Goal: Task Accomplishment & Management: Use online tool/utility

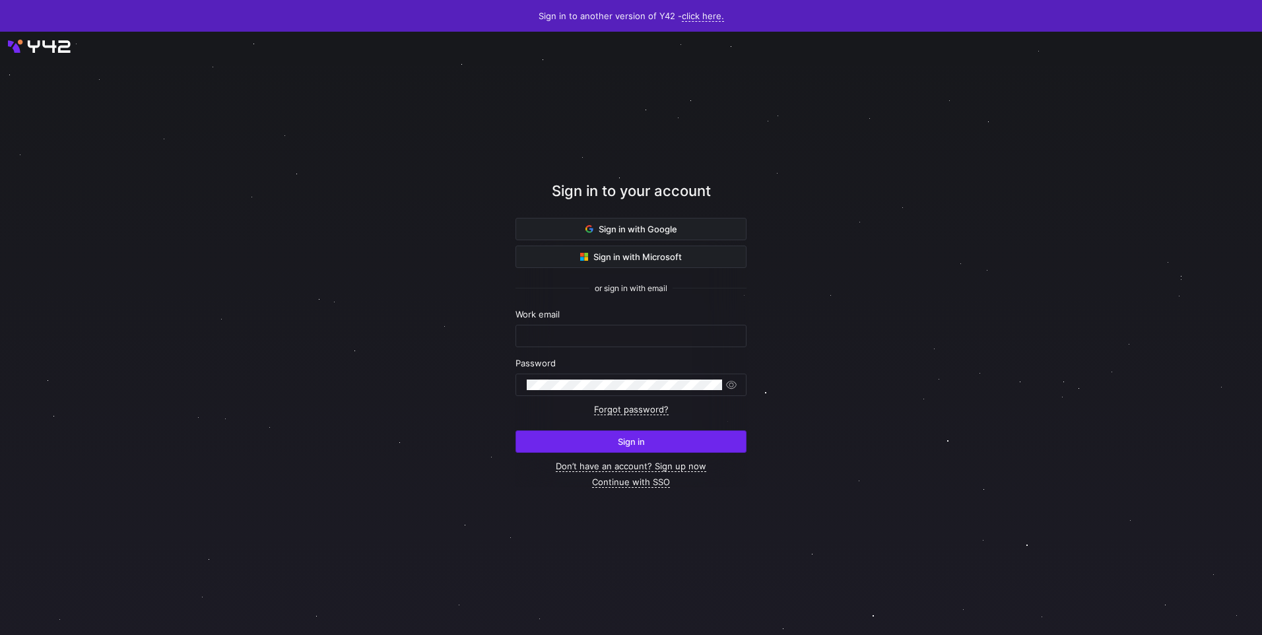
type input "[EMAIL_ADDRESS][DOMAIN_NAME]"
click at [636, 443] on span "Sign in" at bounding box center [631, 441] width 27 height 11
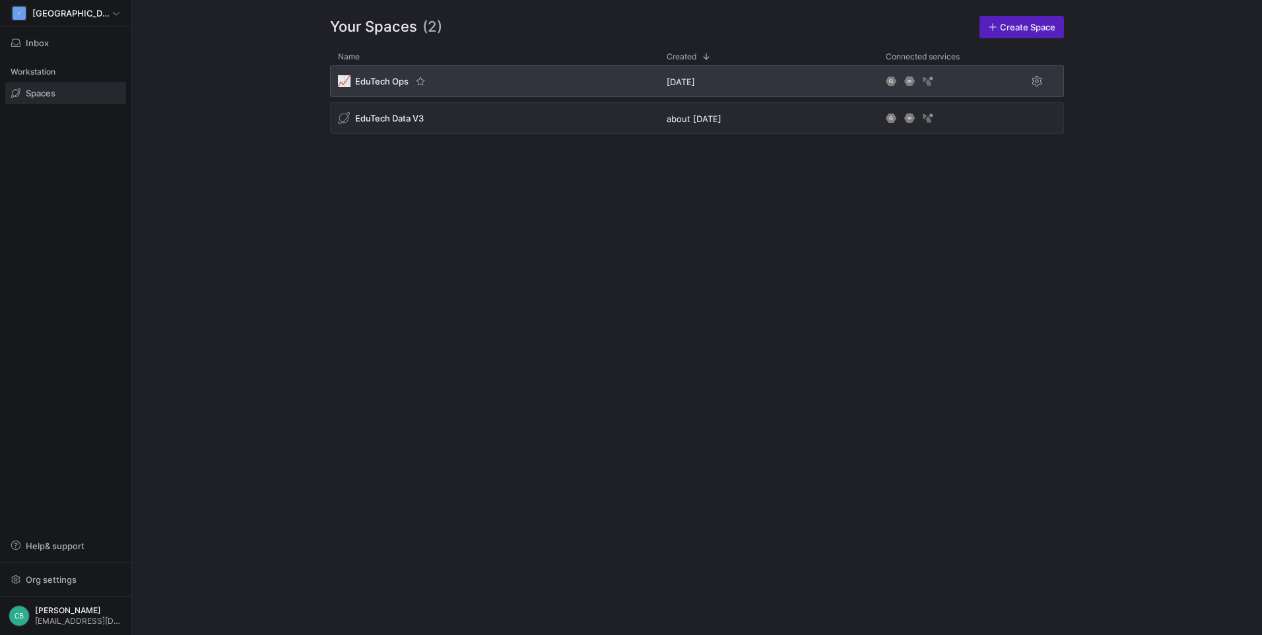
click at [372, 71] on div "📈 EduTech Ops" at bounding box center [494, 81] width 329 height 32
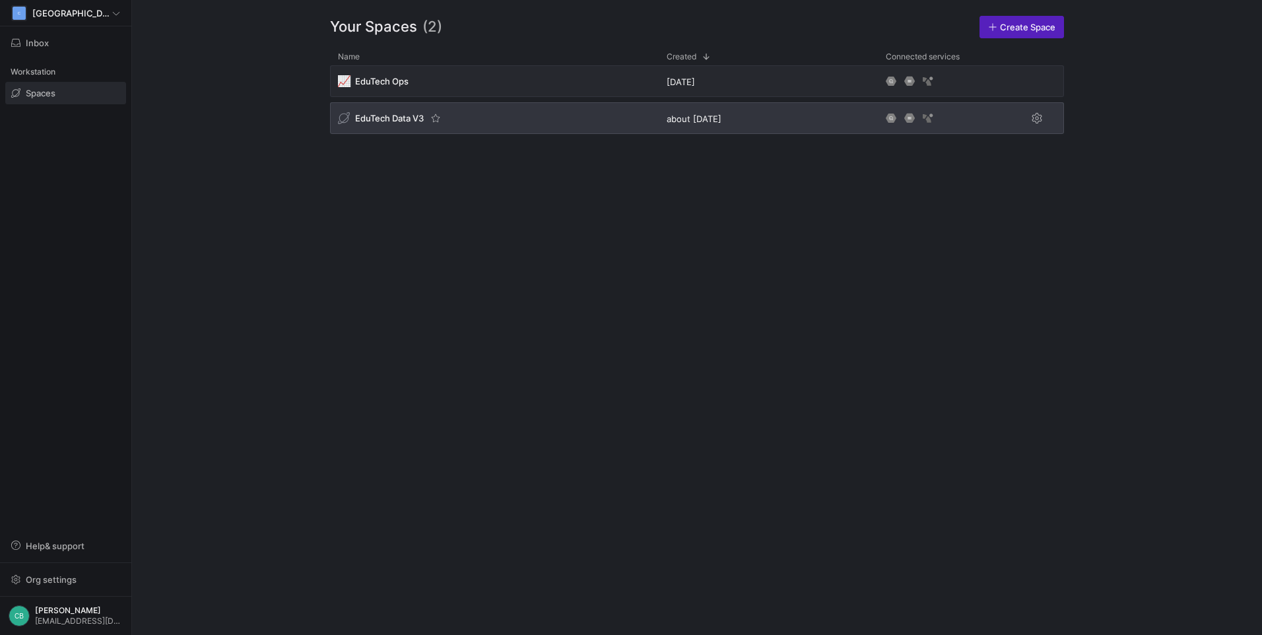
click at [374, 123] on span "EduTech Data V3" at bounding box center [389, 118] width 69 height 11
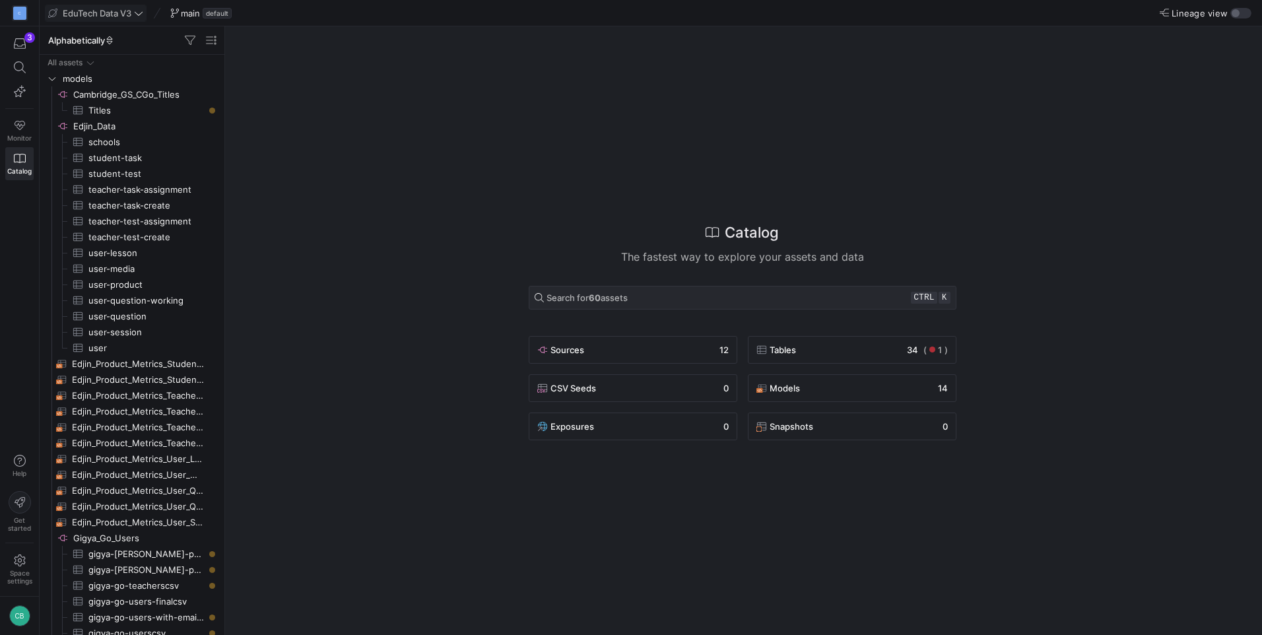
click at [77, 11] on span "EduTech Data V3" at bounding box center [97, 13] width 69 height 11
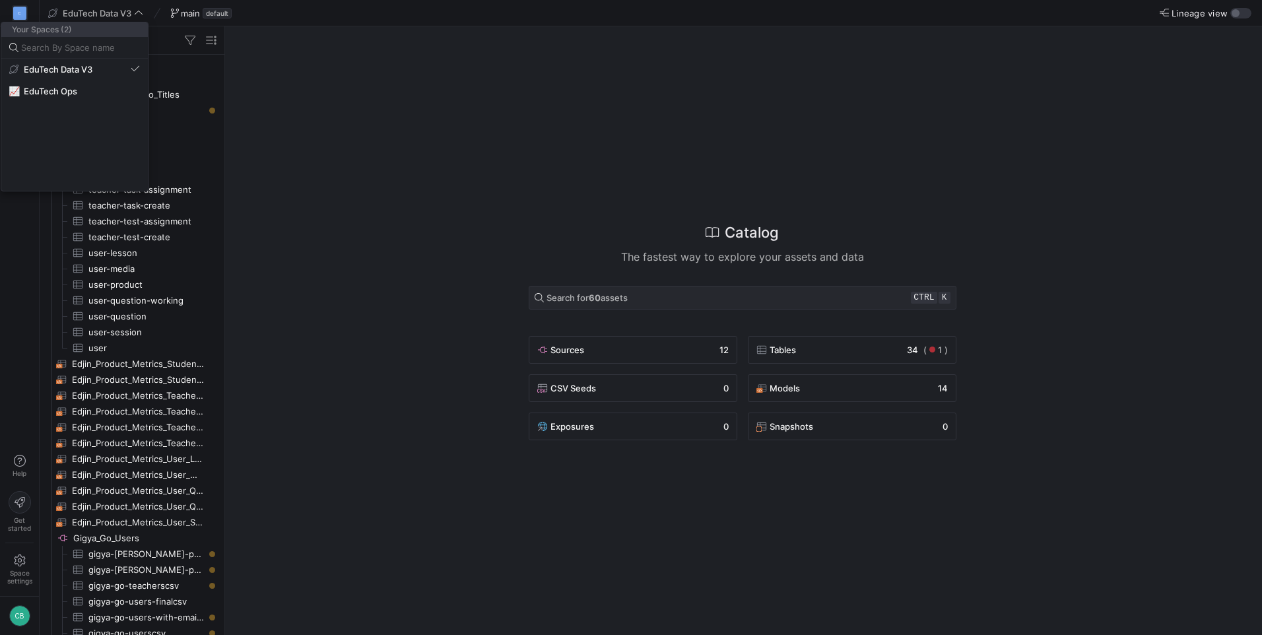
click at [54, 8] on div at bounding box center [631, 317] width 1262 height 635
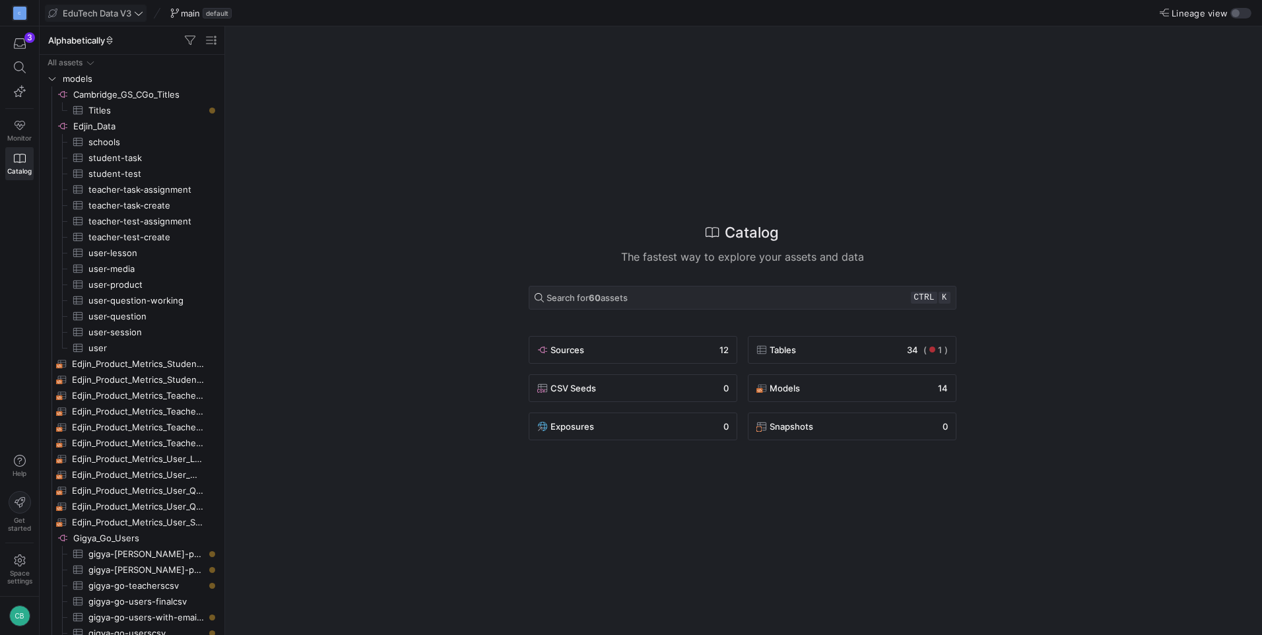
click at [75, 15] on span "EduTech Data V3" at bounding box center [97, 13] width 69 height 11
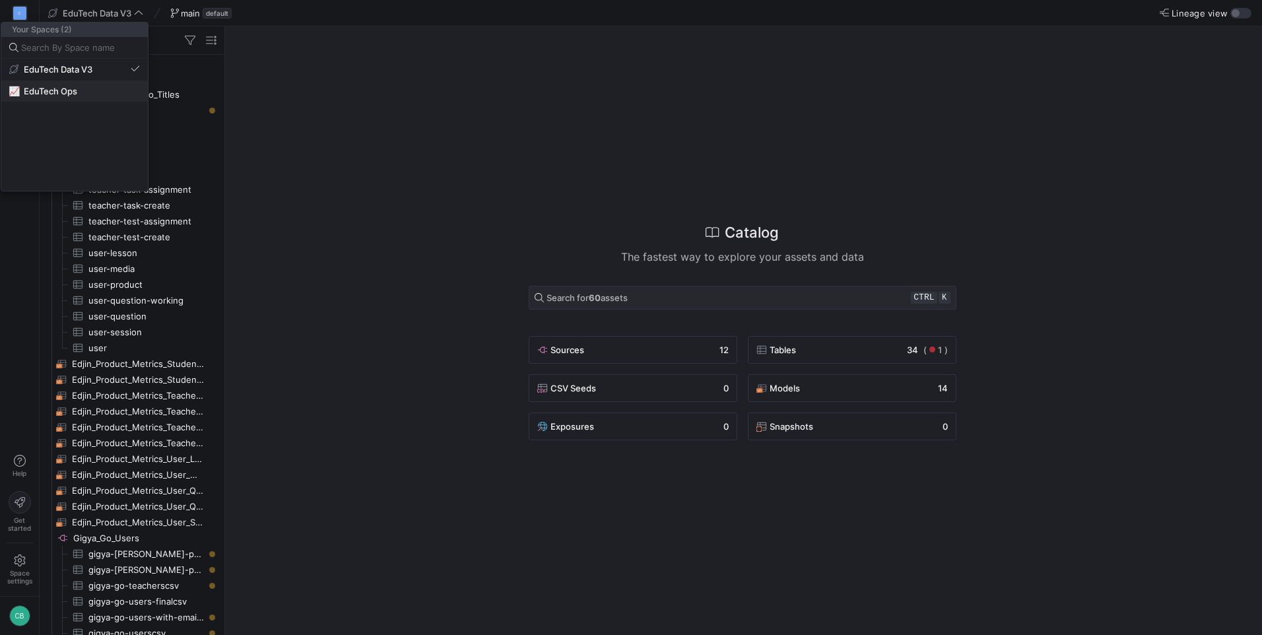
click at [76, 90] on span "EduTech Ops" at bounding box center [50, 91] width 53 height 11
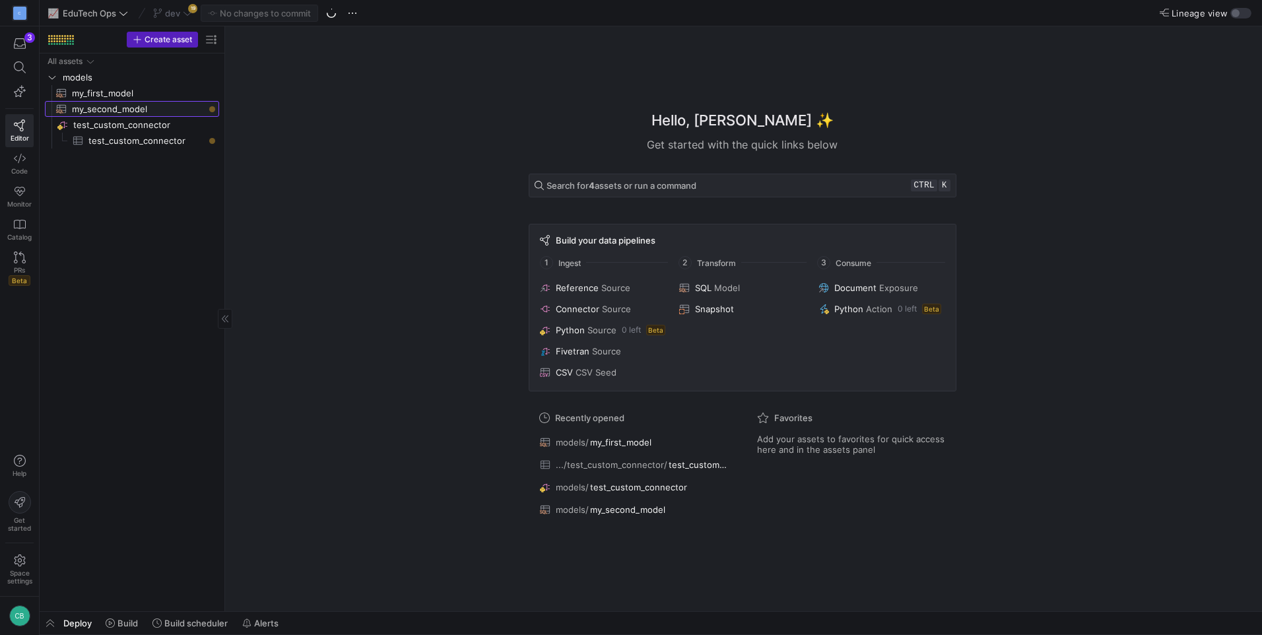
click at [125, 108] on span "my_second_model​​​​​​​​​​" at bounding box center [138, 109] width 132 height 15
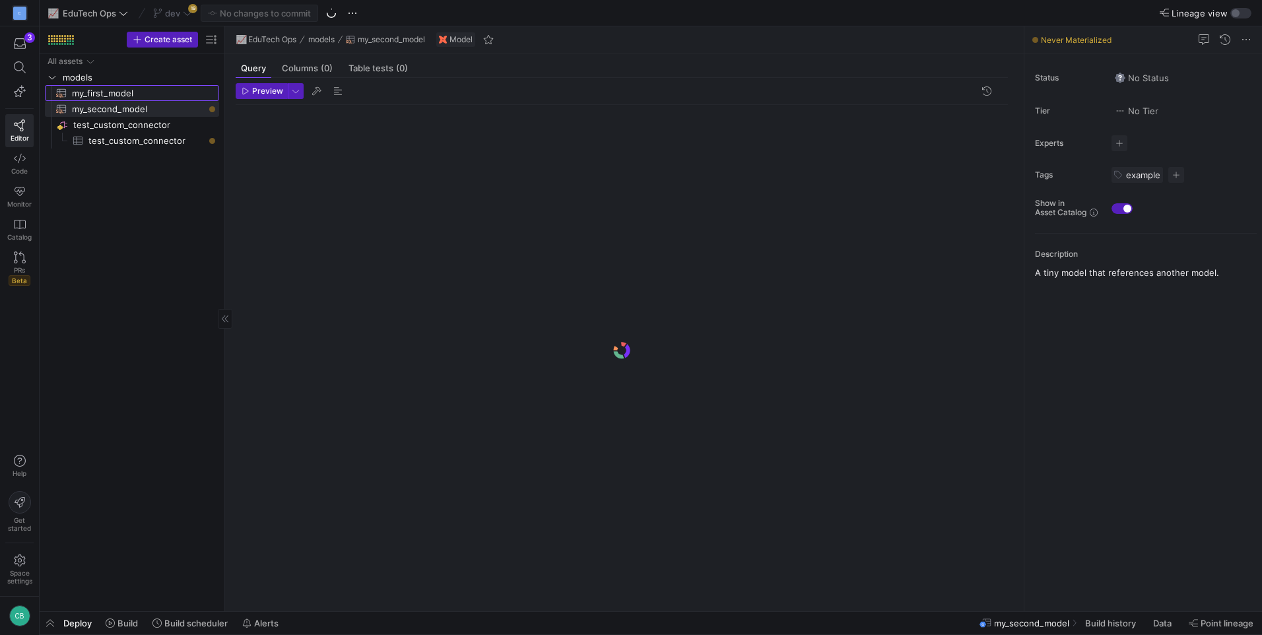
click at [114, 87] on span "my_first_model​​​​​​​​​​" at bounding box center [138, 93] width 132 height 15
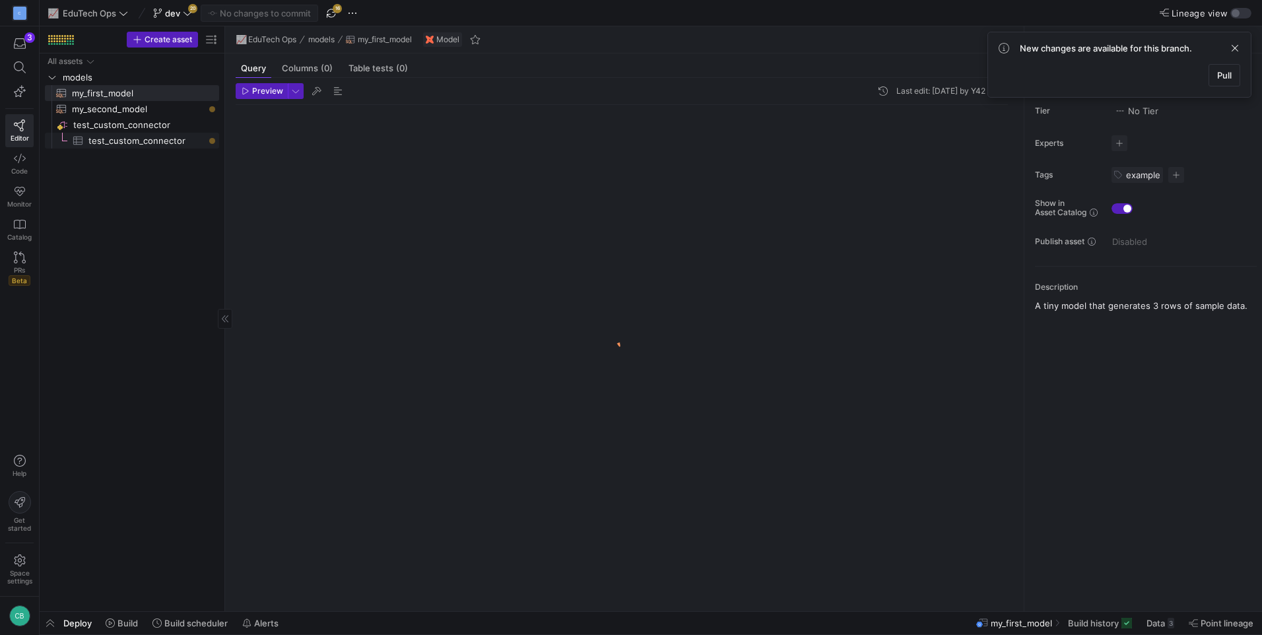
click at [110, 141] on span "test_custom_connector​​​​​​​​​" at bounding box center [146, 140] width 116 height 15
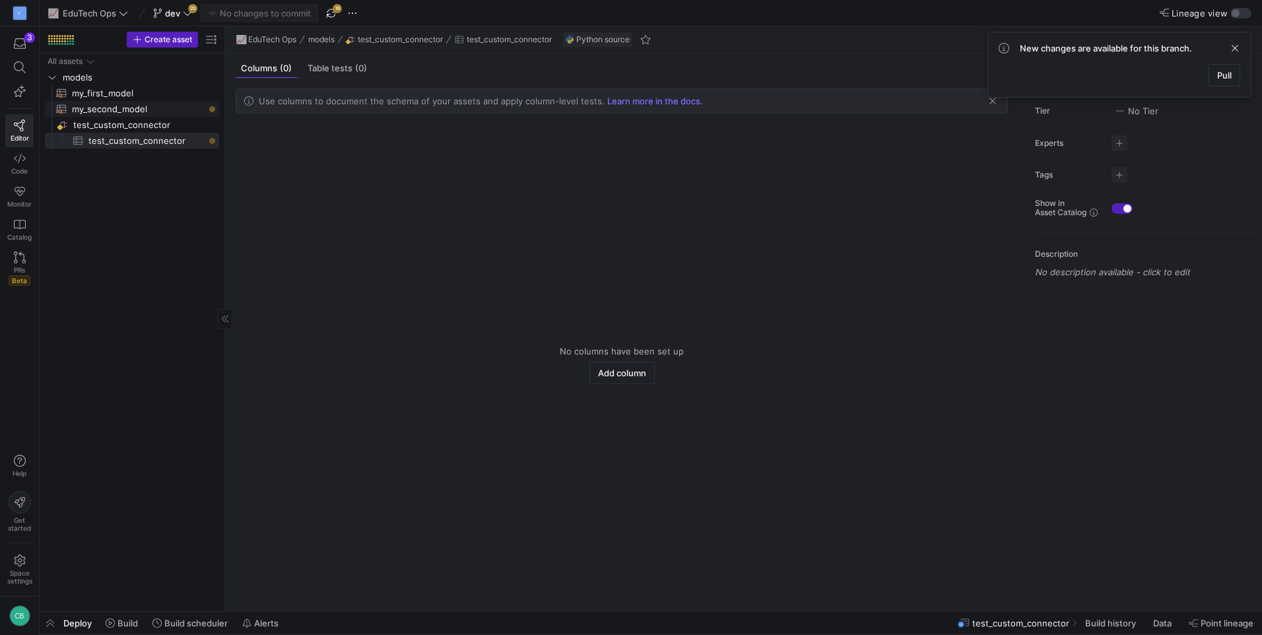
click at [105, 112] on span "my_second_model​​​​​​​​​​" at bounding box center [138, 109] width 132 height 15
click at [104, 125] on span "test_custom_connector​​​​​​​​" at bounding box center [145, 125] width 144 height 15
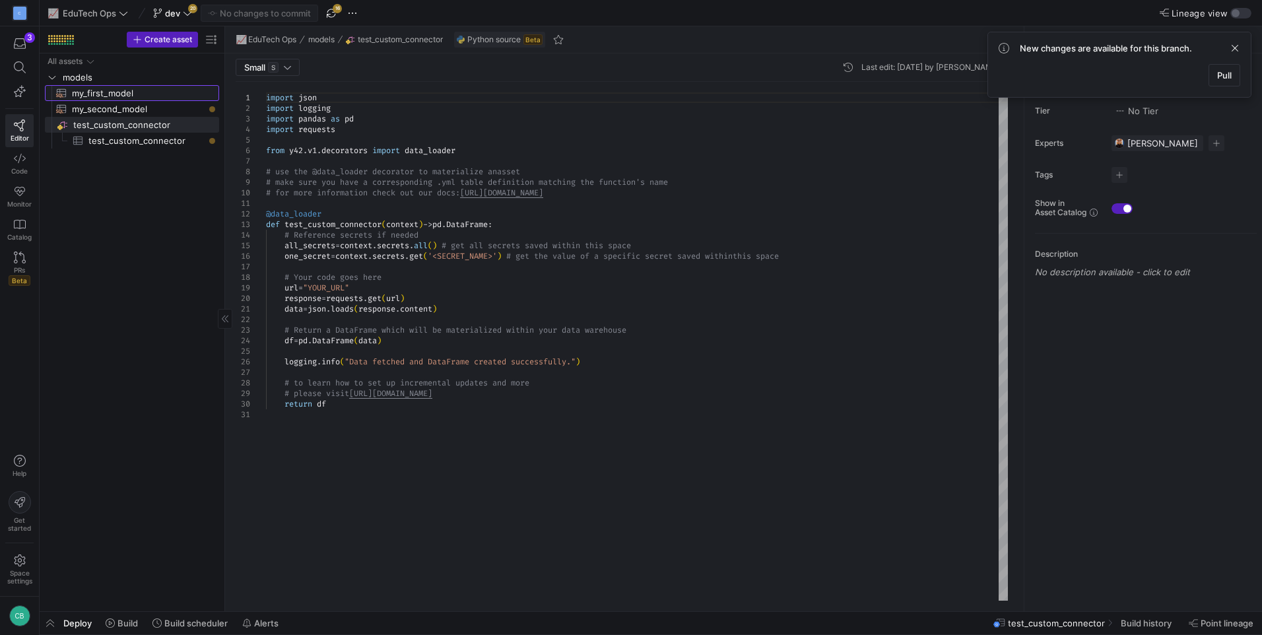
click at [103, 86] on span "my_first_model​​​​​​​​​​" at bounding box center [138, 93] width 132 height 15
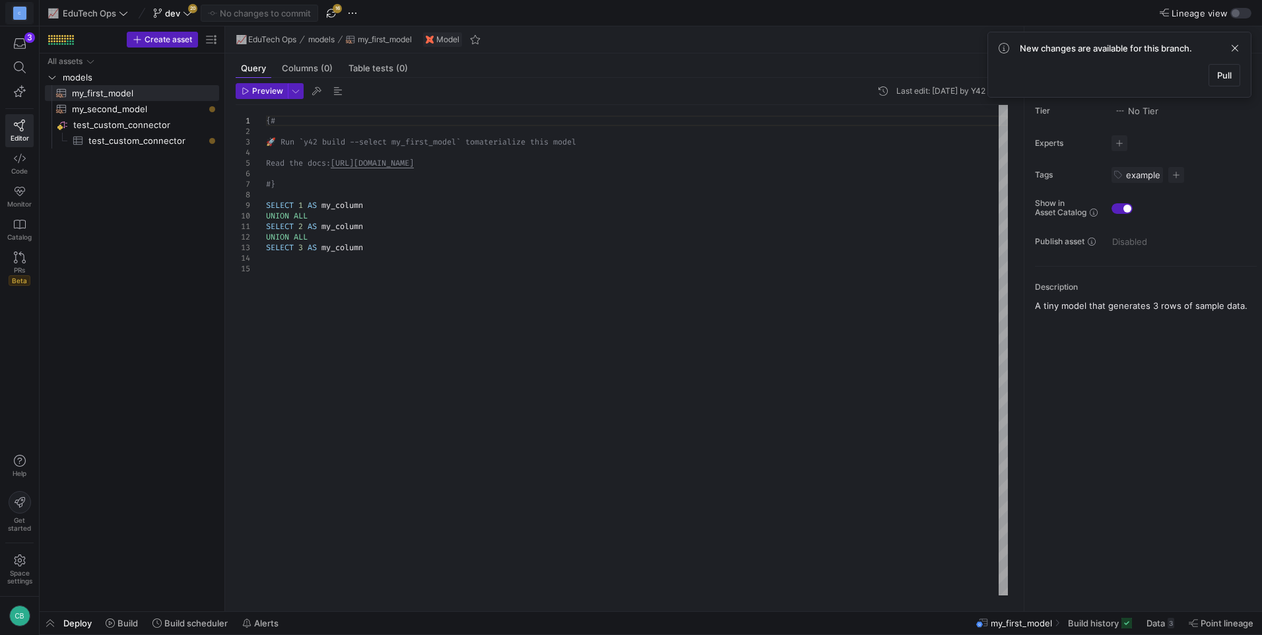
click at [28, 9] on span at bounding box center [19, 13] width 27 height 21
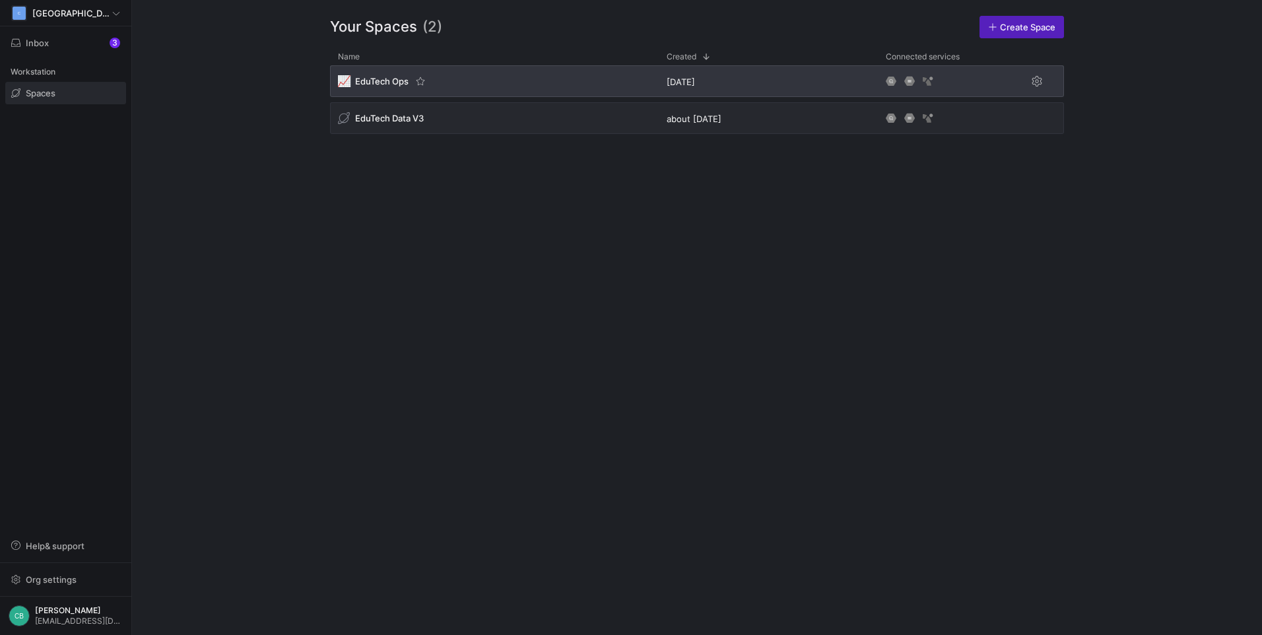
click at [395, 77] on span "EduTech Ops" at bounding box center [381, 81] width 53 height 11
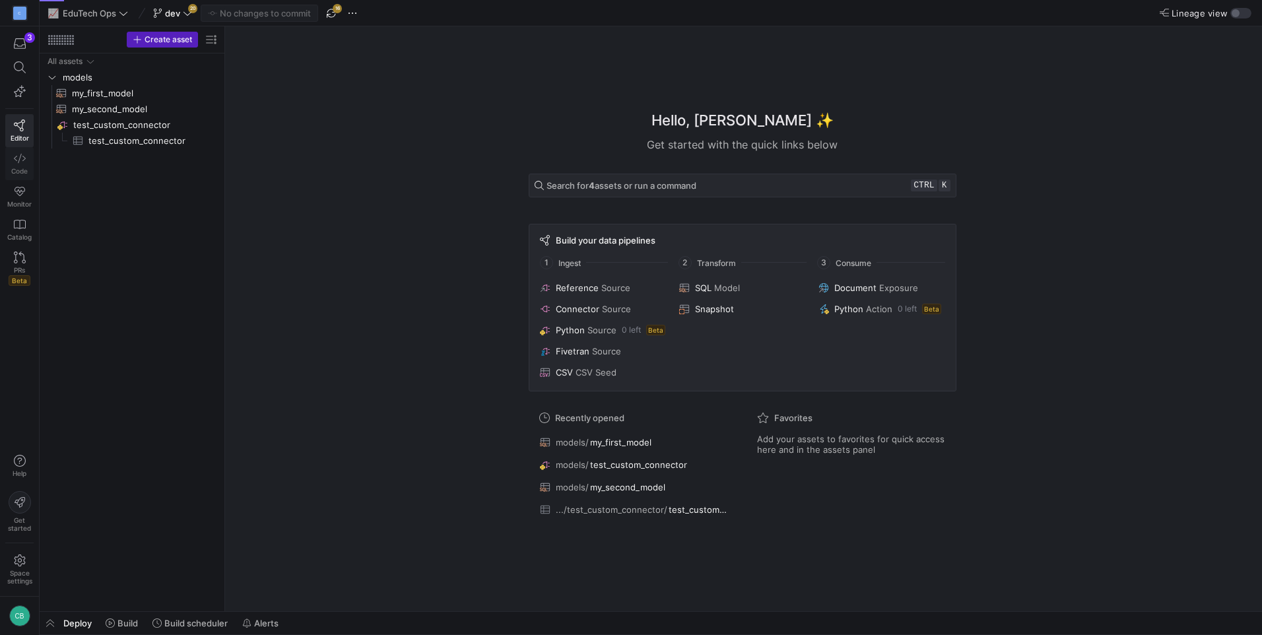
click at [18, 158] on icon at bounding box center [20, 159] width 12 height 12
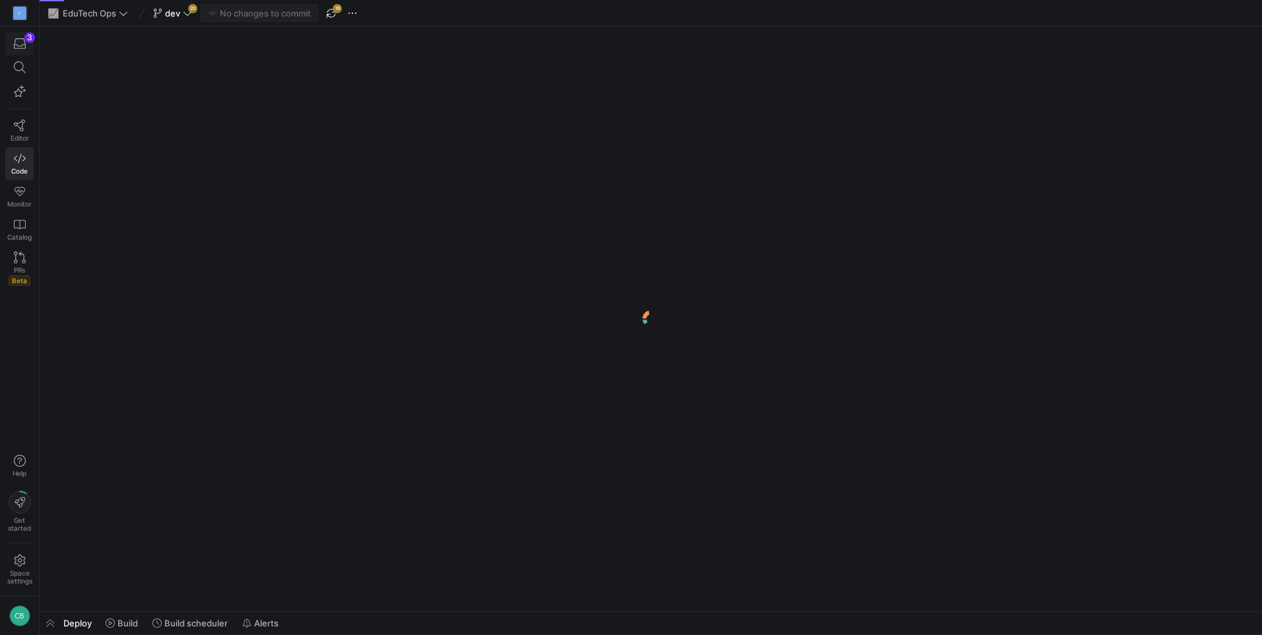
click at [20, 46] on icon "button" at bounding box center [20, 43] width 12 height 11
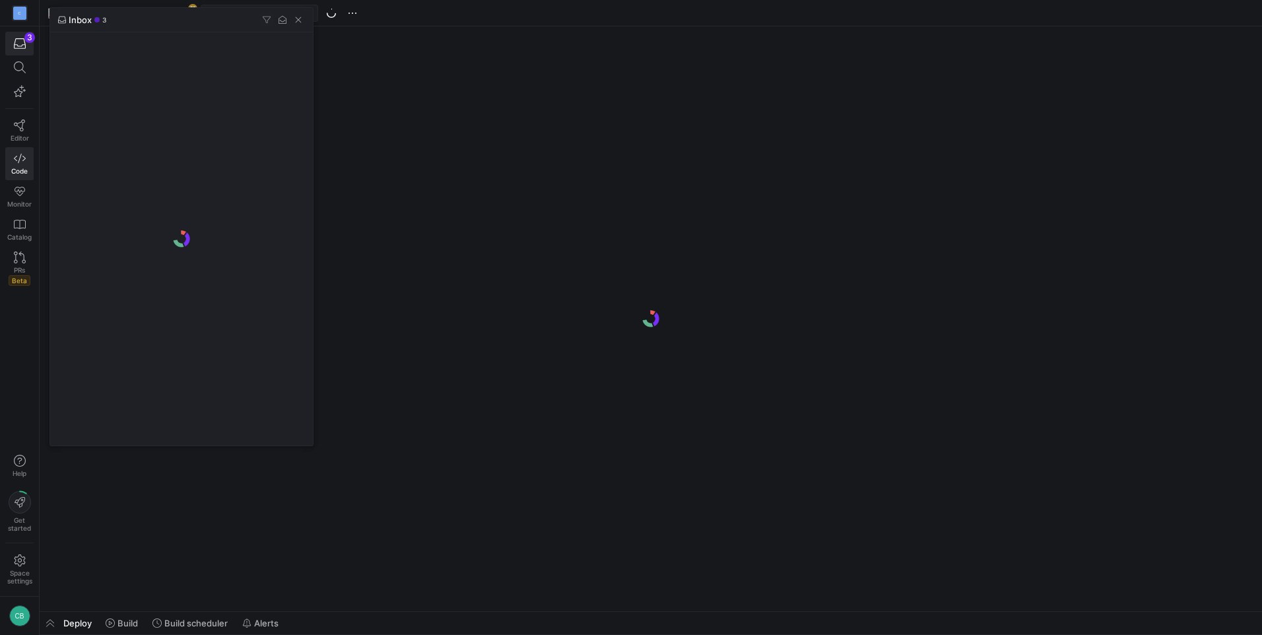
click at [17, 139] on div at bounding box center [631, 317] width 1262 height 635
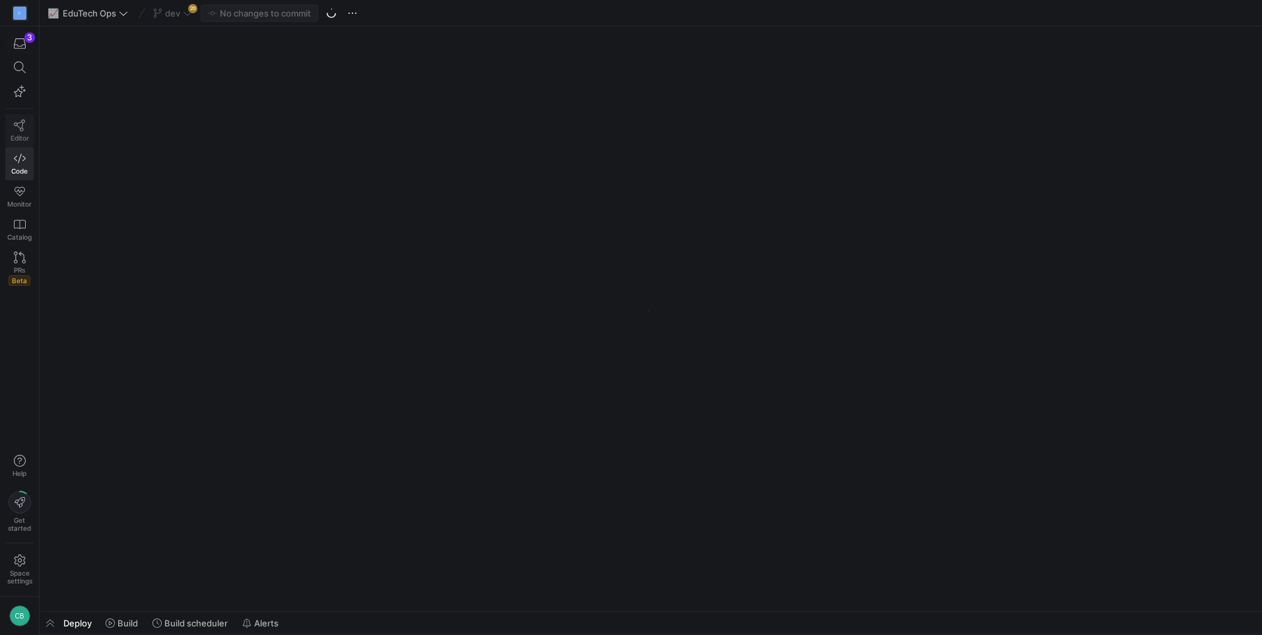
click at [18, 128] on icon at bounding box center [20, 125] width 12 height 12
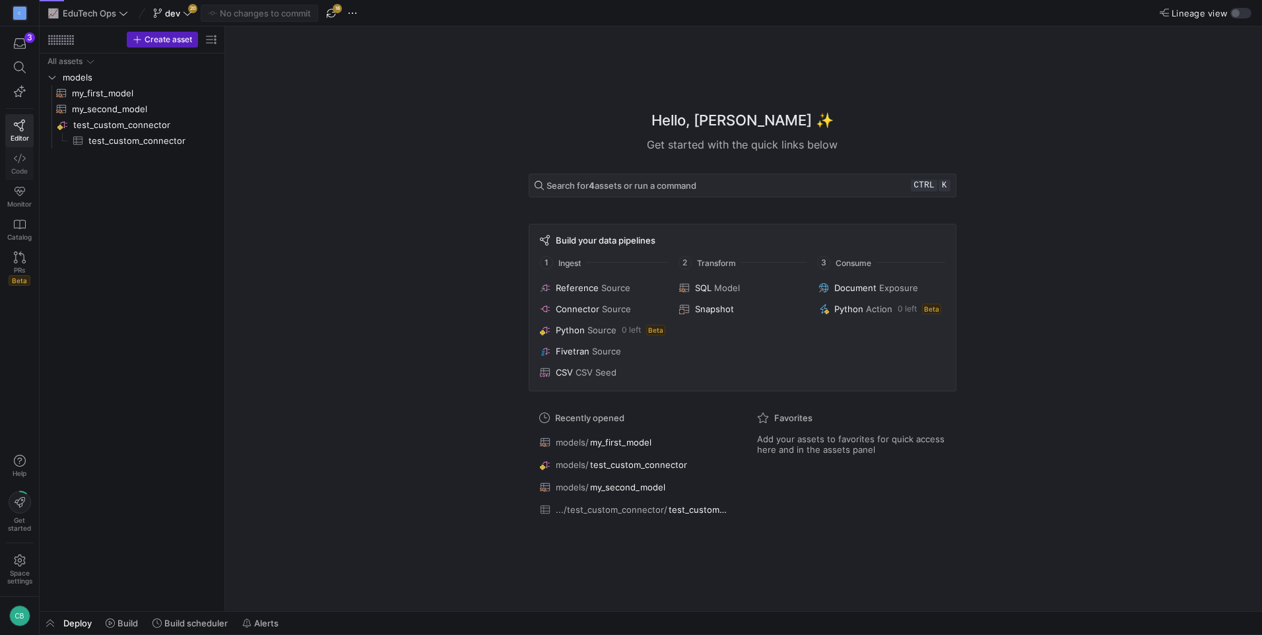
click at [22, 176] on link "Code" at bounding box center [19, 163] width 28 height 33
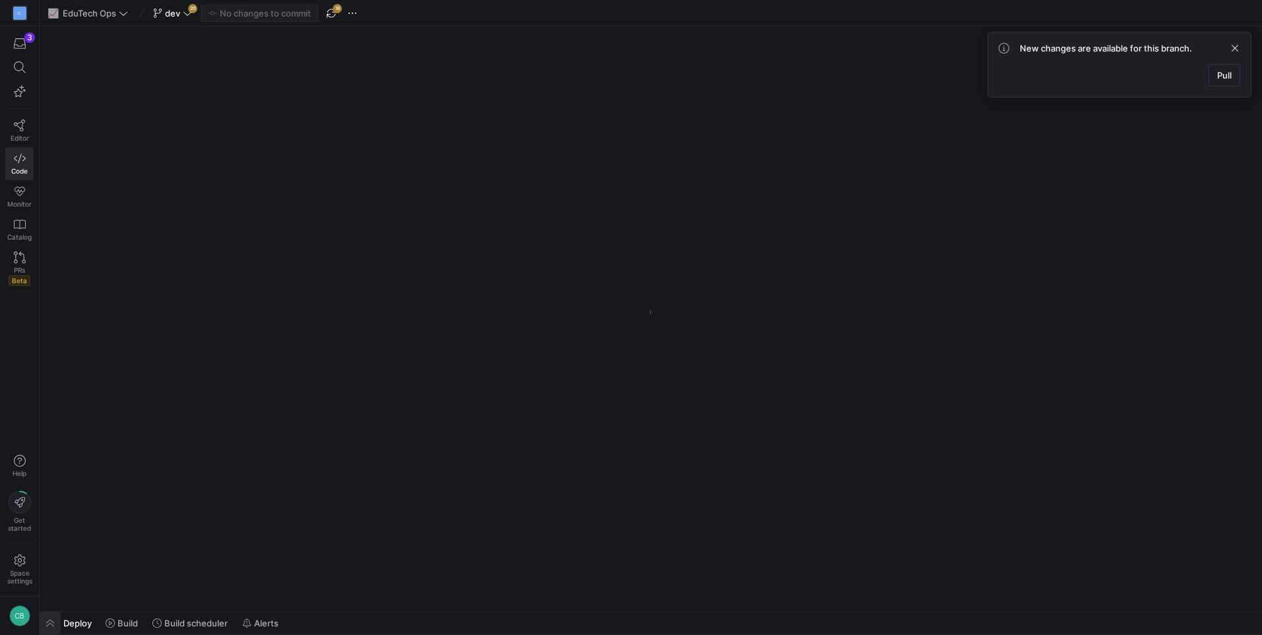
click at [59, 622] on span "button" at bounding box center [50, 623] width 21 height 22
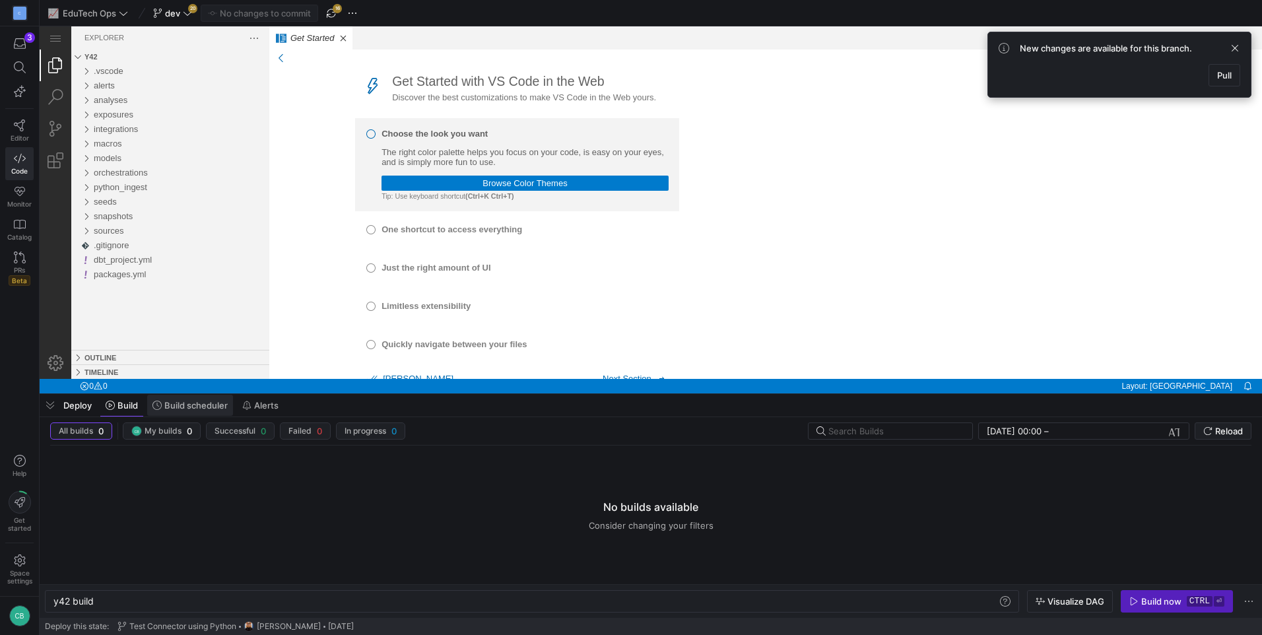
click at [175, 401] on span "Build scheduler" at bounding box center [195, 405] width 63 height 11
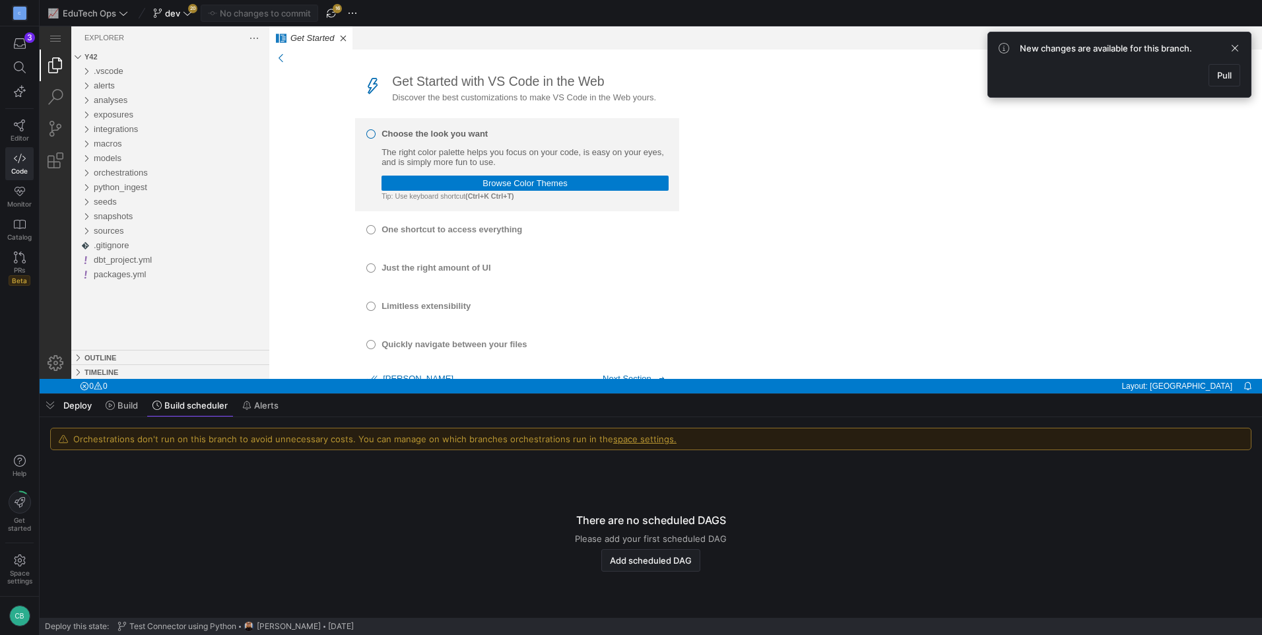
click at [69, 407] on span "Deploy" at bounding box center [77, 405] width 28 height 11
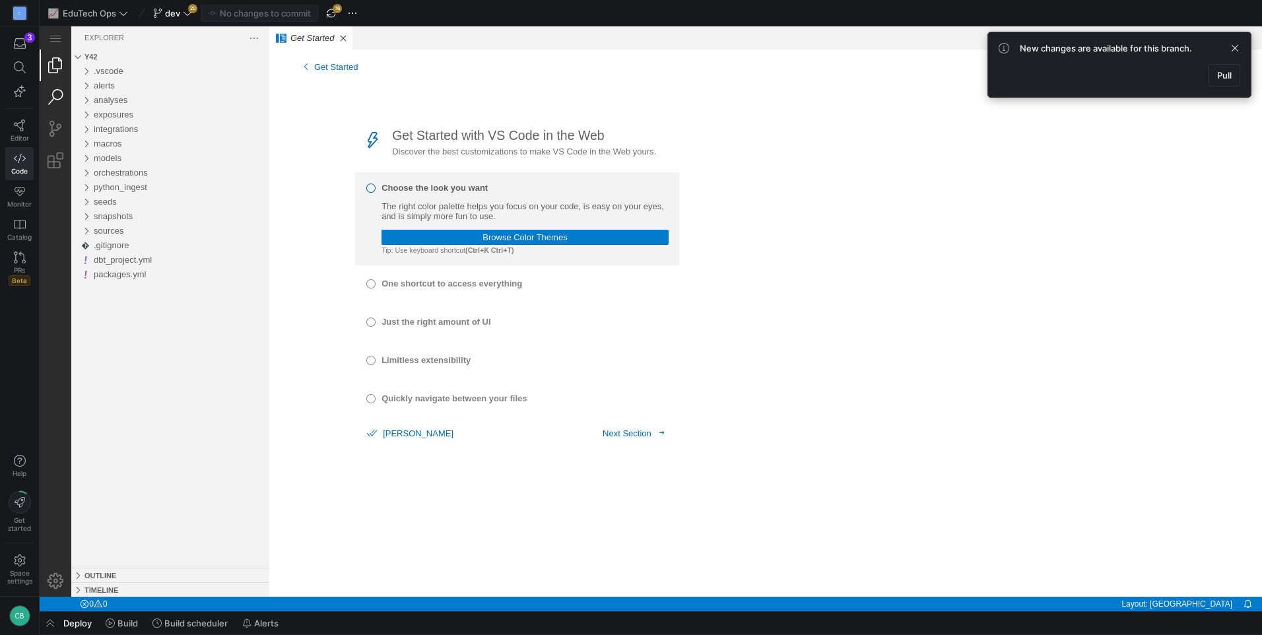
click at [54, 107] on link "Search (Ctrl+Shift+F)" at bounding box center [56, 97] width 32 height 32
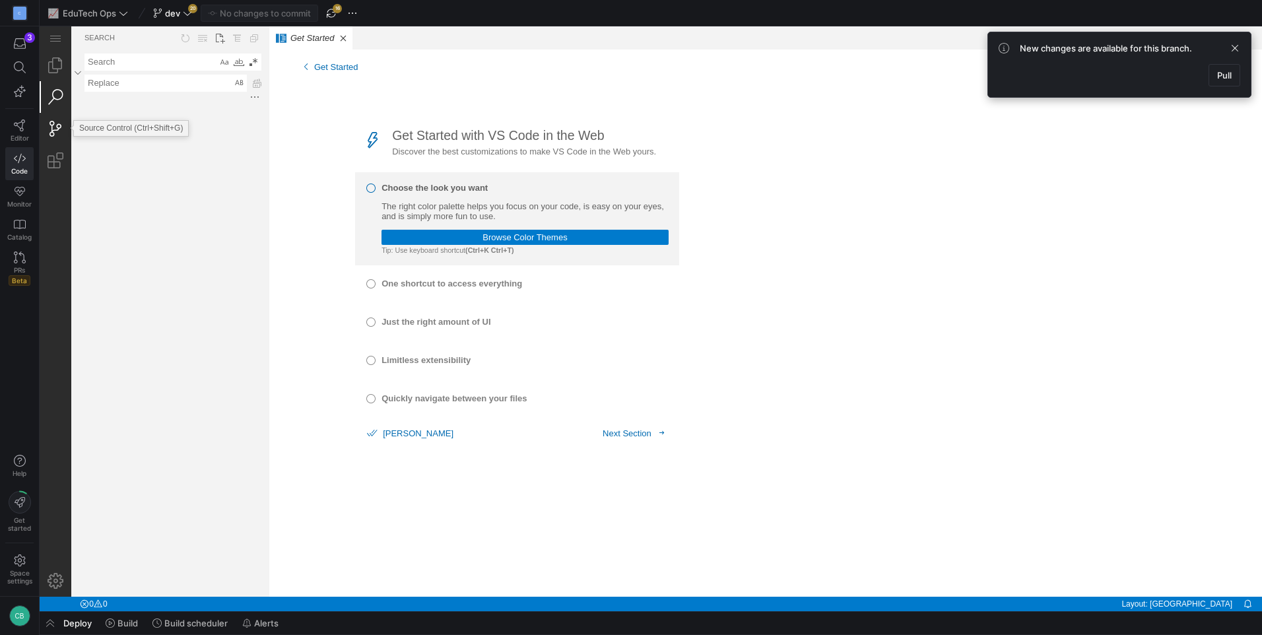
click at [53, 132] on link "Source Control (Ctrl+Shift+G)" at bounding box center [56, 129] width 32 height 32
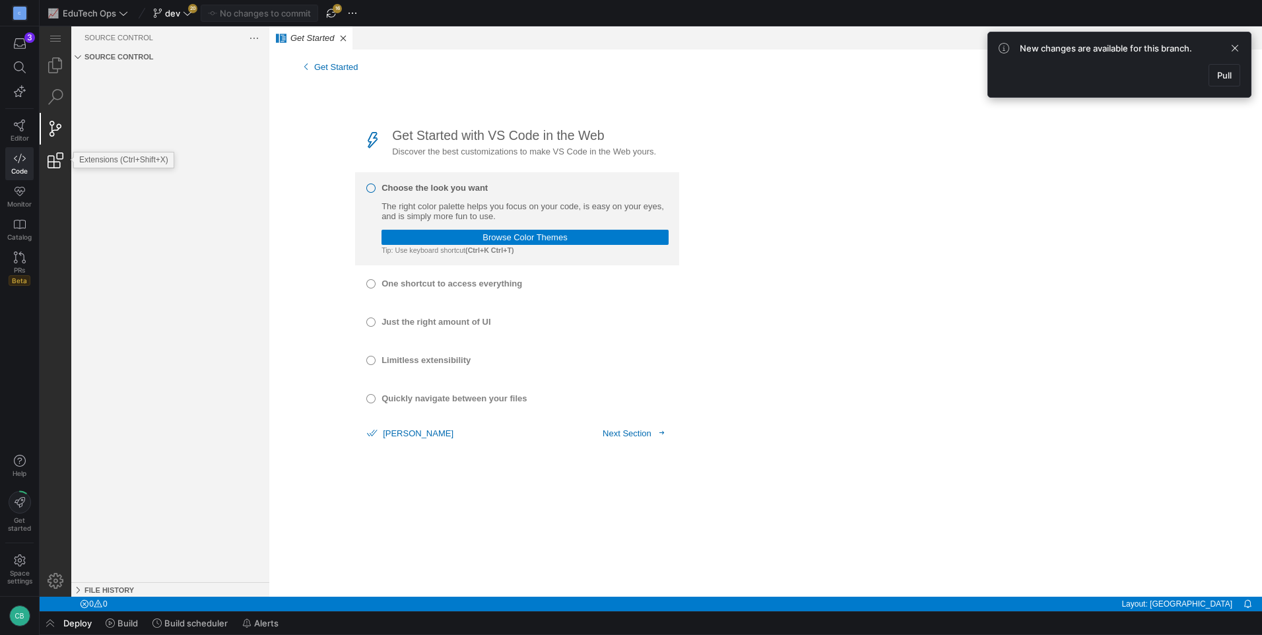
click at [55, 153] on link "Extensions (Ctrl+Shift+X)" at bounding box center [56, 161] width 32 height 32
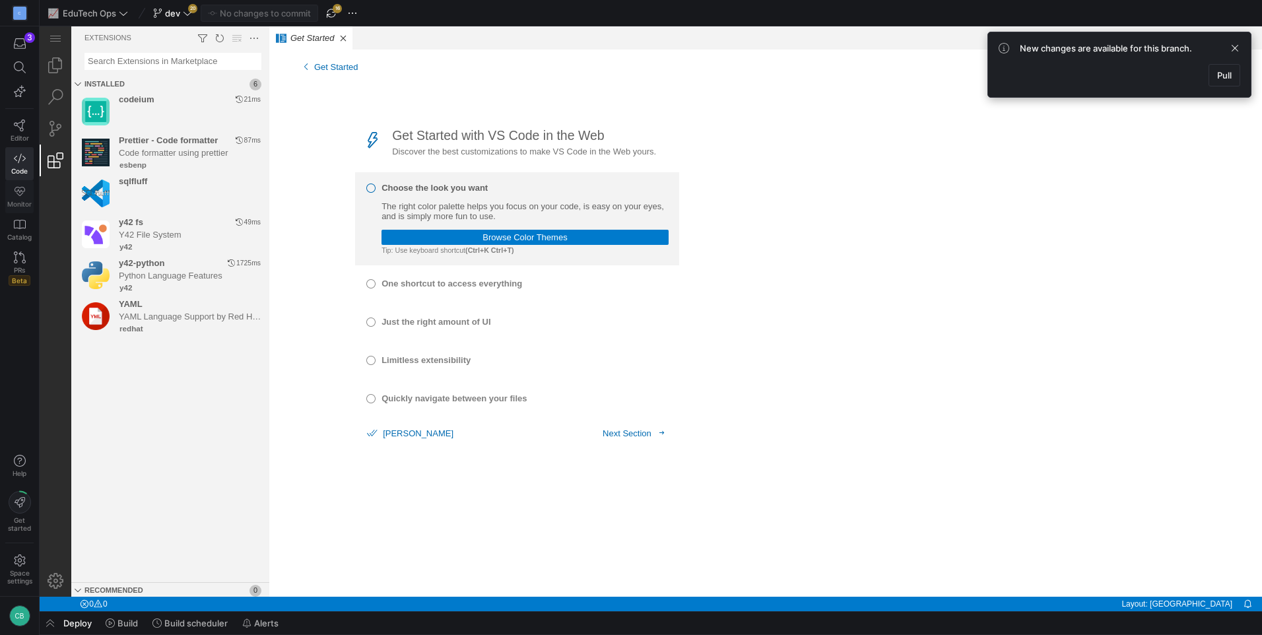
click at [18, 190] on icon at bounding box center [20, 191] width 11 height 9
click at [18, 221] on icon at bounding box center [20, 225] width 12 height 12
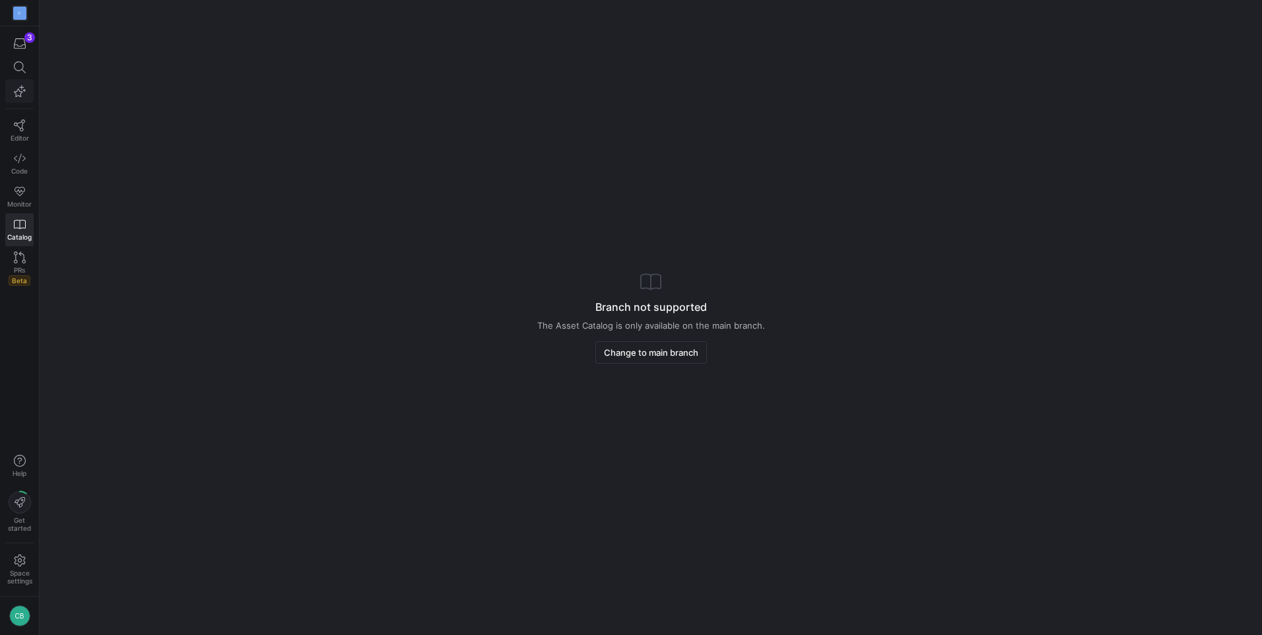
click at [18, 82] on span "button" at bounding box center [19, 91] width 27 height 22
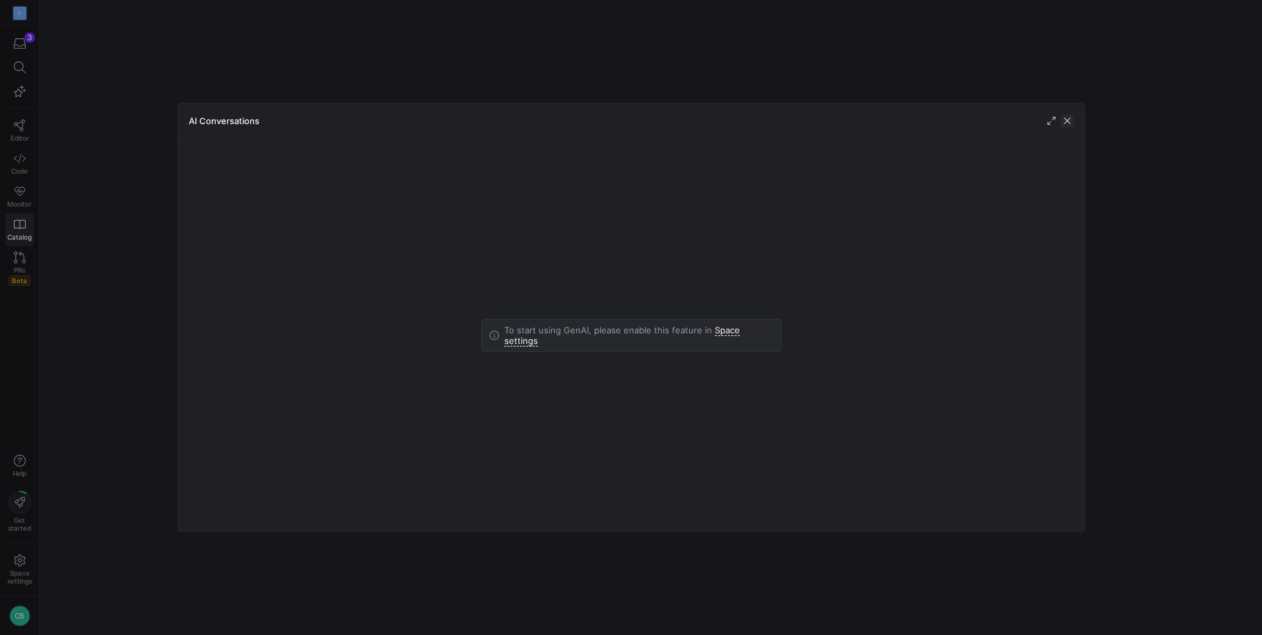
click at [1061, 125] on span "button" at bounding box center [1067, 120] width 13 height 13
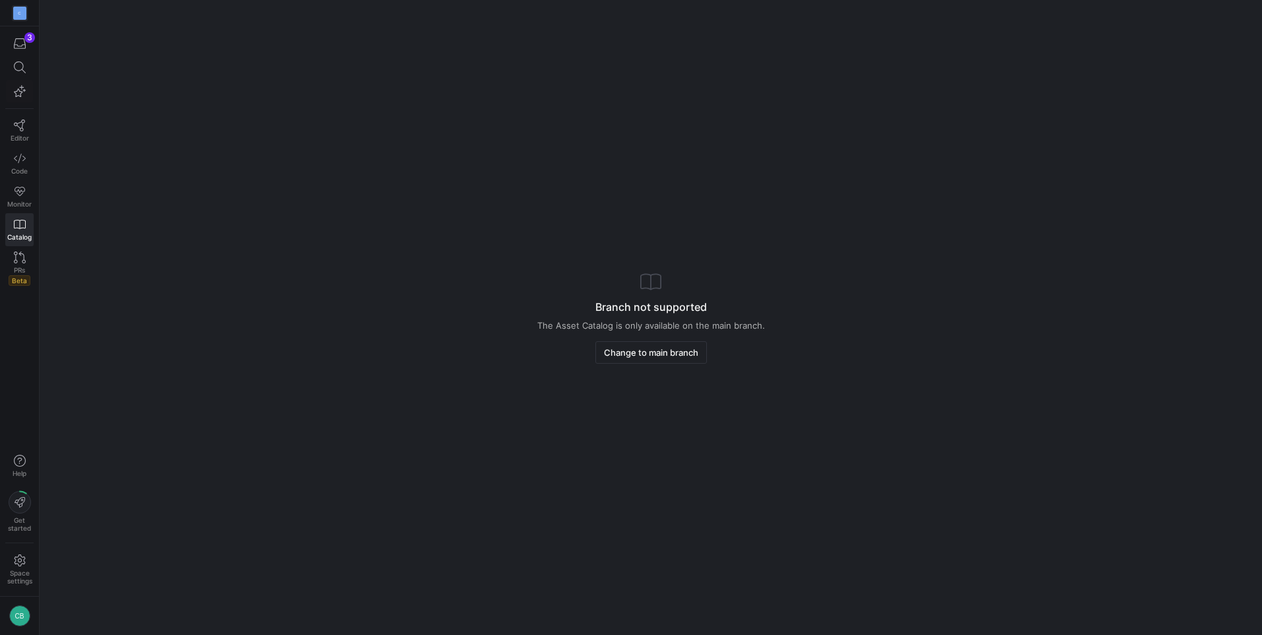
click at [1065, 118] on y42-empty-state "Branch not supported The Asset Catalog is only available on the main branch. Ch…" at bounding box center [651, 317] width 1223 height 635
click at [15, 38] on icon "button" at bounding box center [20, 44] width 12 height 12
click at [20, 156] on div at bounding box center [631, 317] width 1262 height 635
click at [16, 125] on icon at bounding box center [19, 125] width 11 height 12
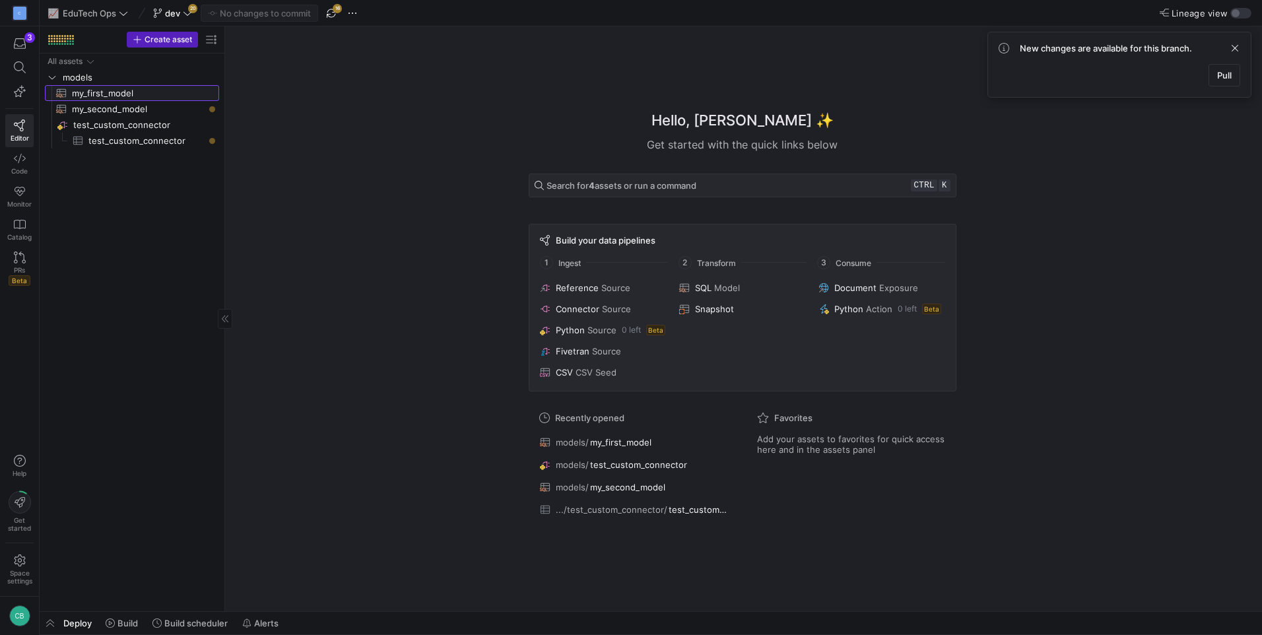
click at [114, 90] on span "my_first_model​​​​​​​​​​" at bounding box center [138, 93] width 132 height 15
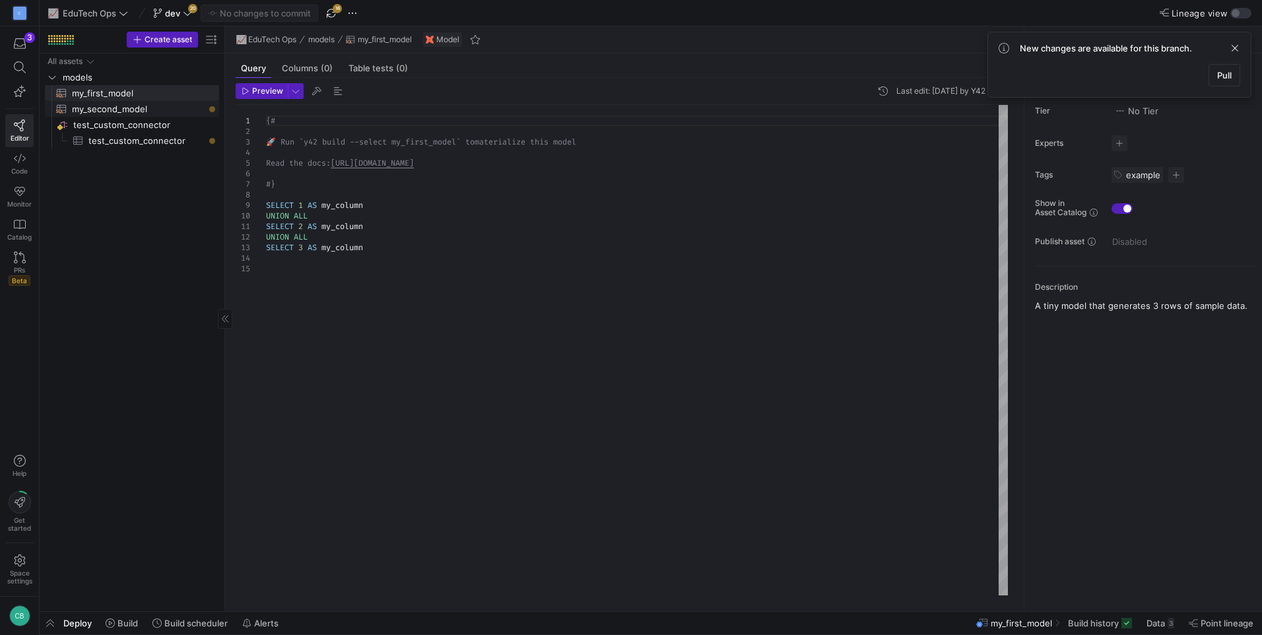
click at [122, 119] on span "test_custom_connector​​​​​​​​" at bounding box center [145, 125] width 144 height 15
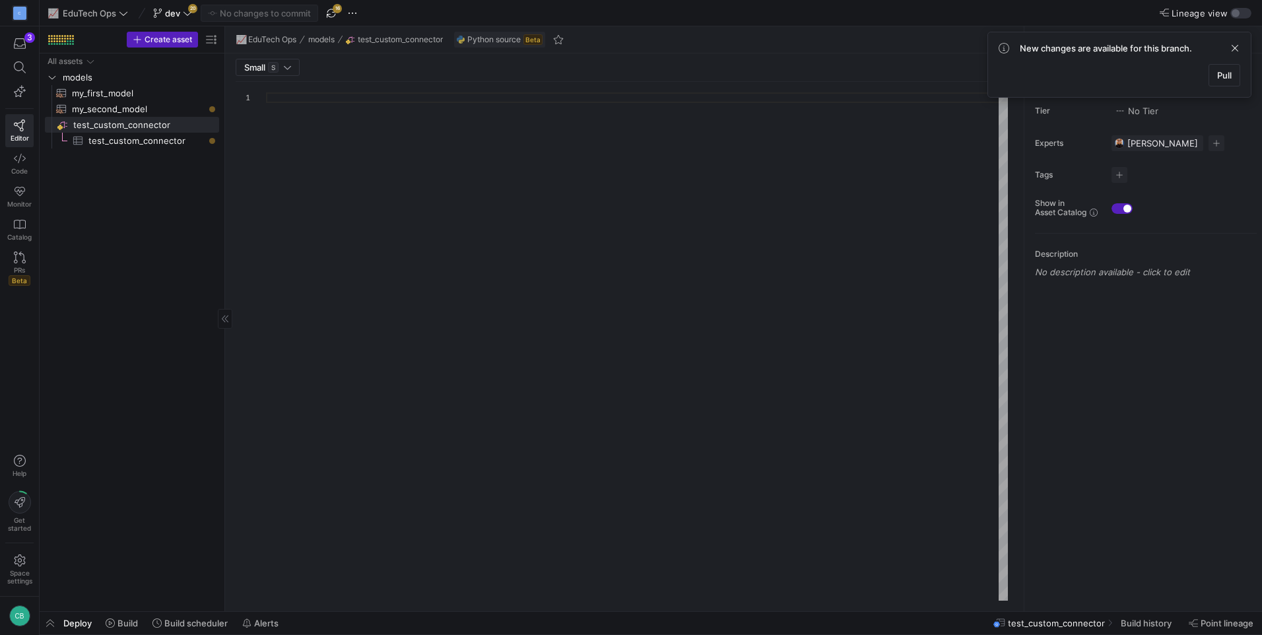
type textarea "import json import logging import pandas as pd import requests from y42.v1.deco…"
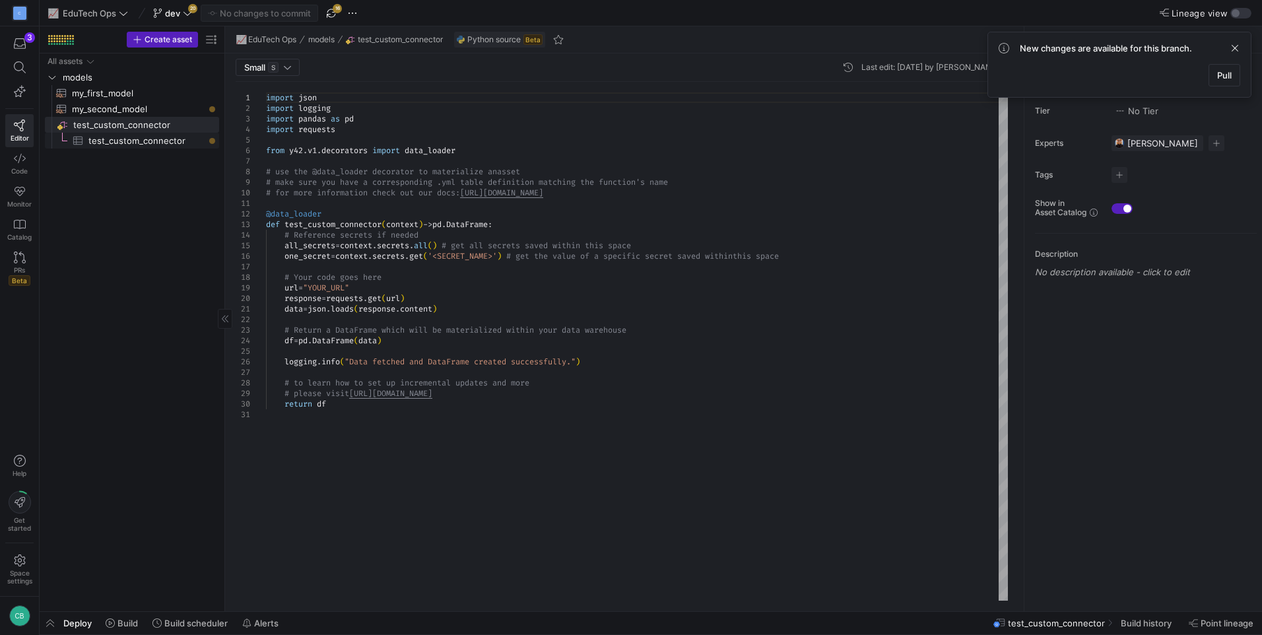
click at [128, 141] on span "test_custom_connector​​​​​​​​​" at bounding box center [146, 140] width 116 height 15
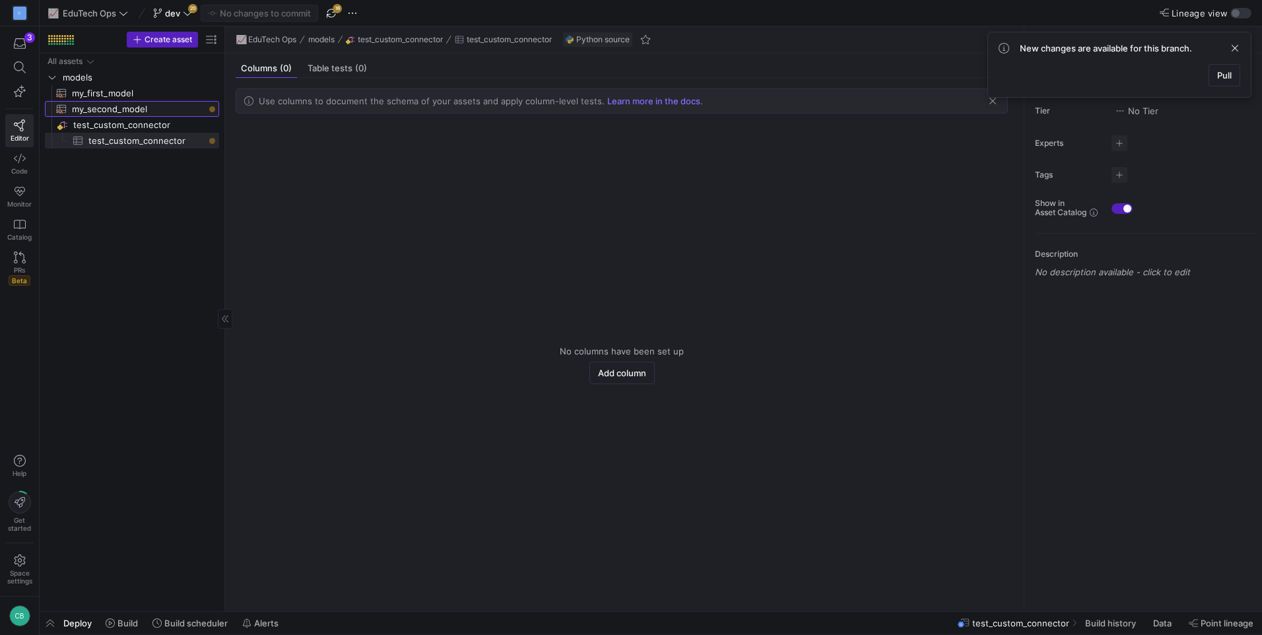
click at [129, 112] on span "my_second_model​​​​​​​​​​" at bounding box center [138, 109] width 132 height 15
click at [135, 123] on span "test_custom_connector​​​​​​​​" at bounding box center [145, 125] width 144 height 15
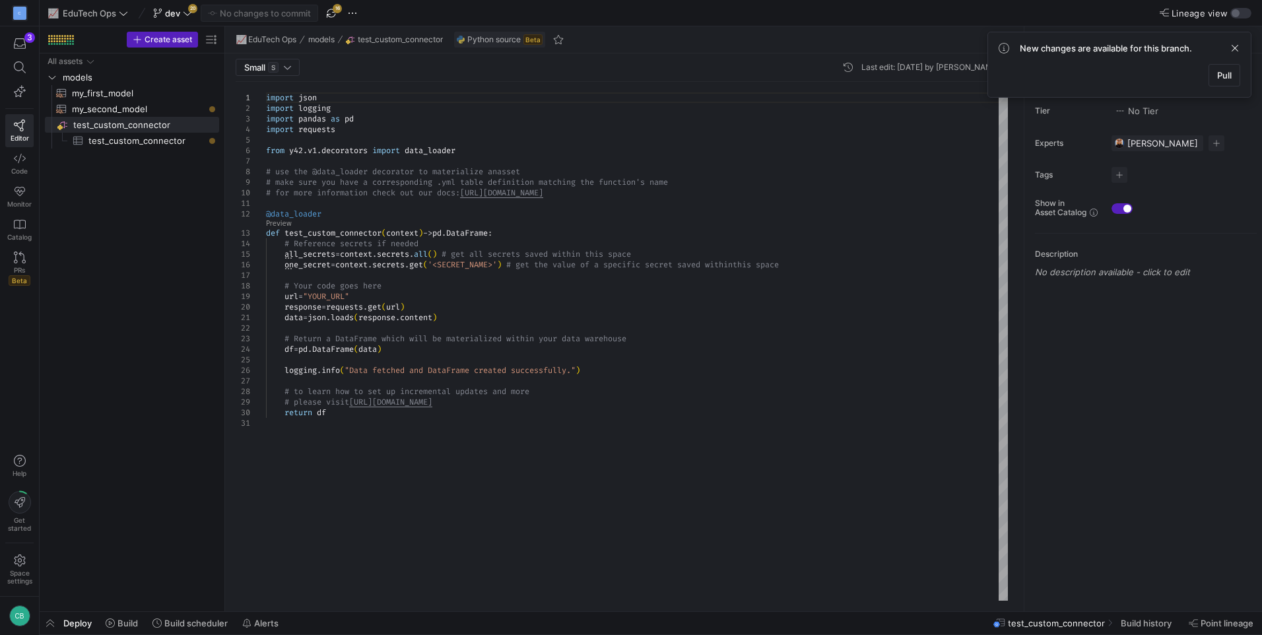
click at [1099, 621] on span "test_custom_connector" at bounding box center [1056, 623] width 97 height 11
click at [943, 627] on div "Deploy Build Build scheduler Alerts test_custom_connector Build history Point l…" at bounding box center [651, 623] width 1223 height 22
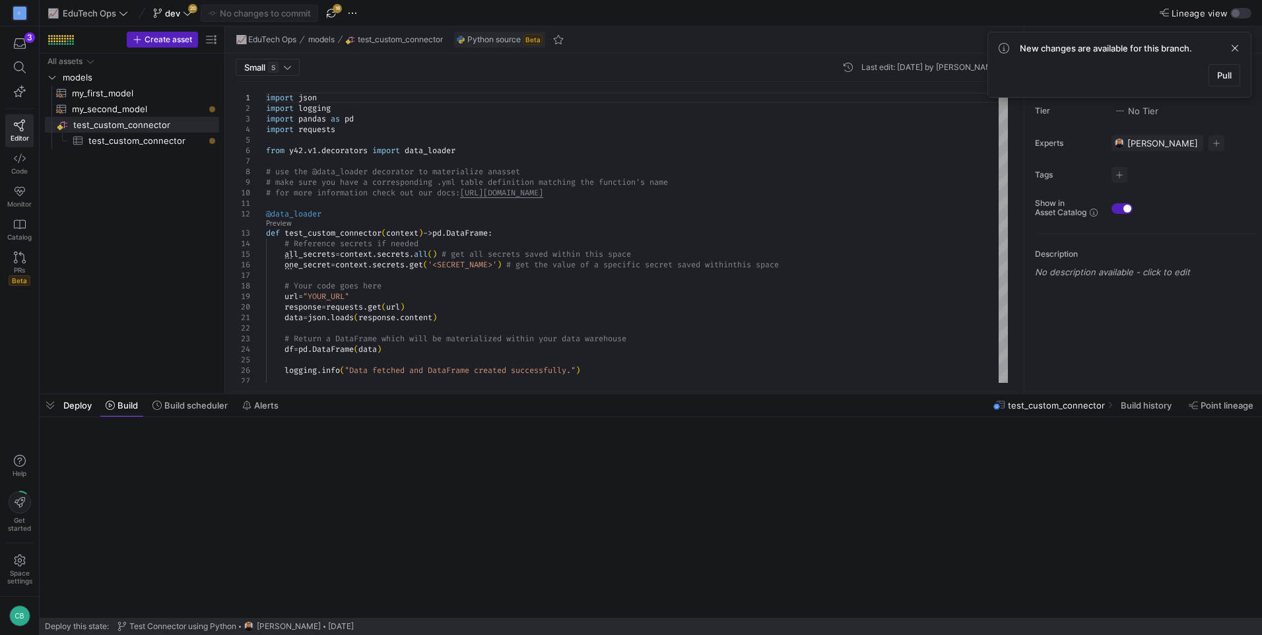
click at [943, 627] on div "Deploy this state: Test Connector using Python Airon [PERSON_NAME] [DATE]" at bounding box center [651, 626] width 1212 height 17
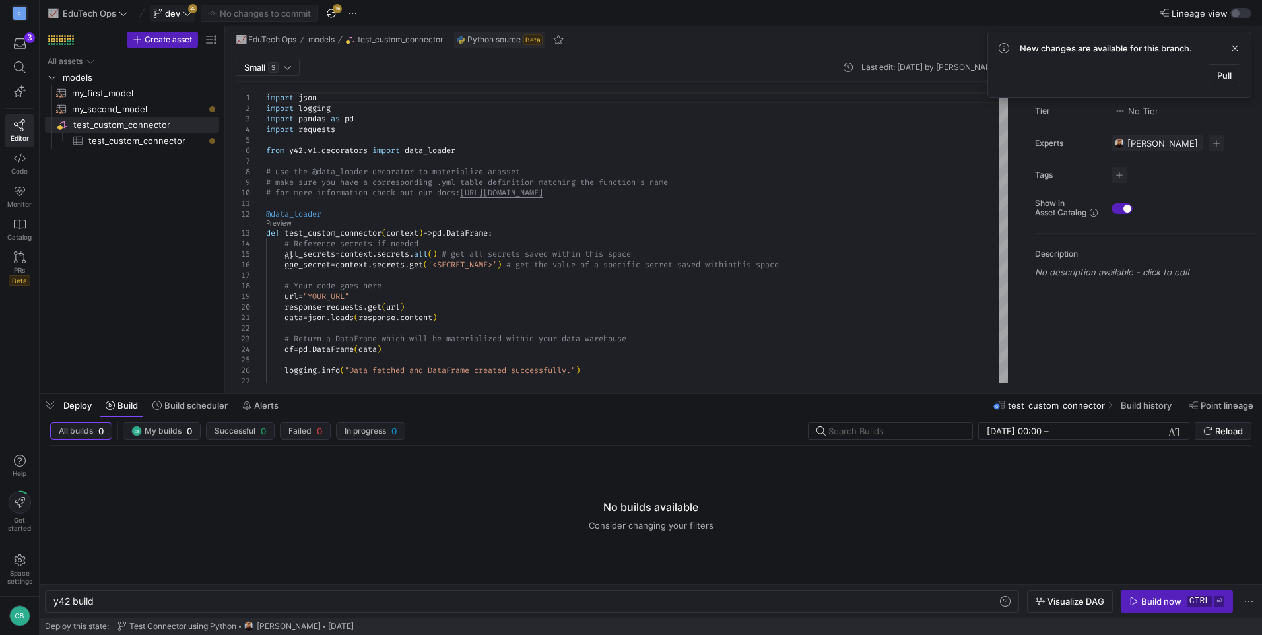
click at [169, 11] on span "dev" at bounding box center [172, 13] width 15 height 11
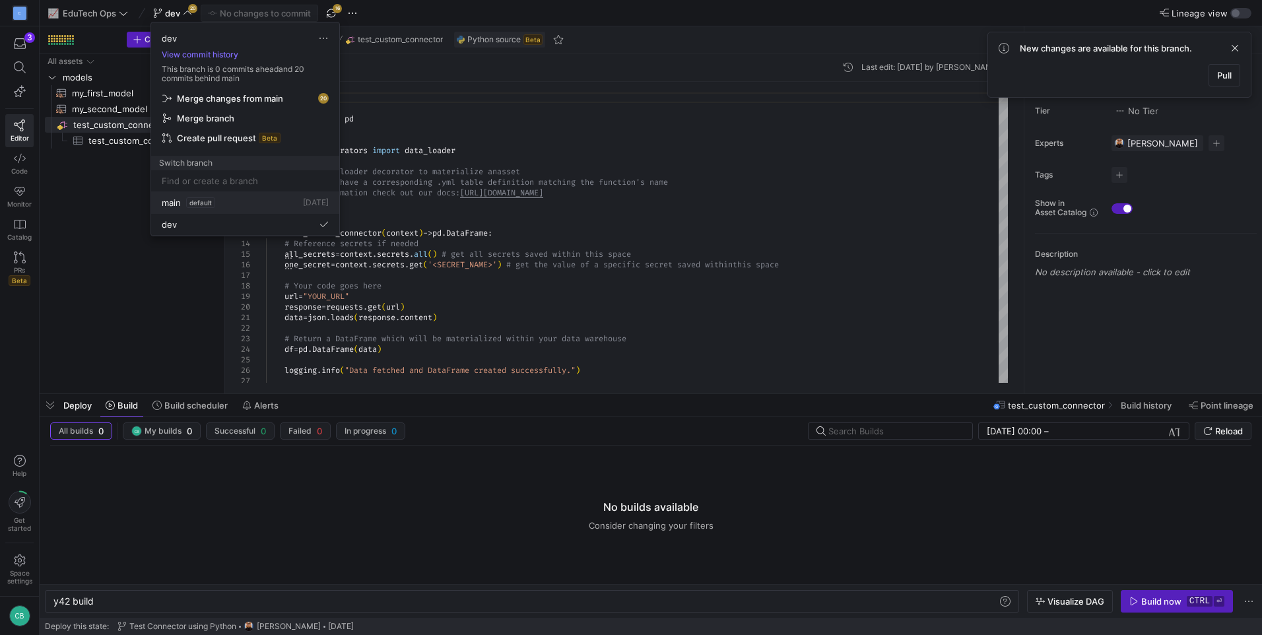
click at [219, 203] on div "main default [DATE]" at bounding box center [245, 202] width 167 height 11
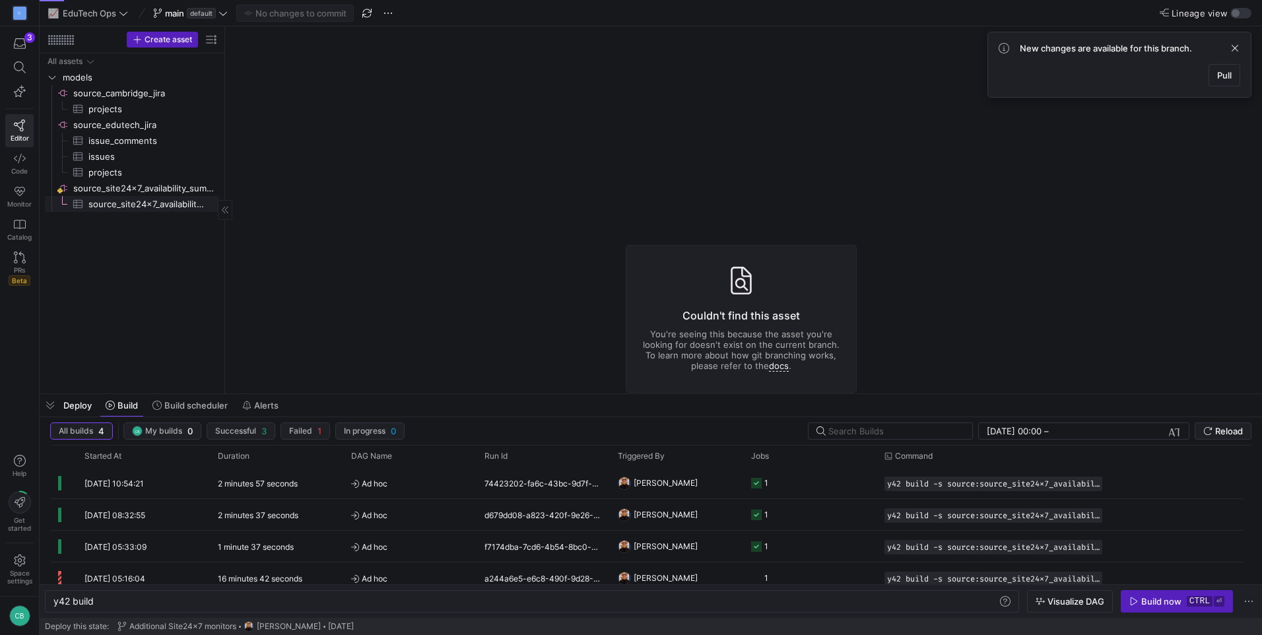
click at [145, 196] on link "source_site24x7_availability_summary​​​​​​​​​" at bounding box center [132, 204] width 174 height 16
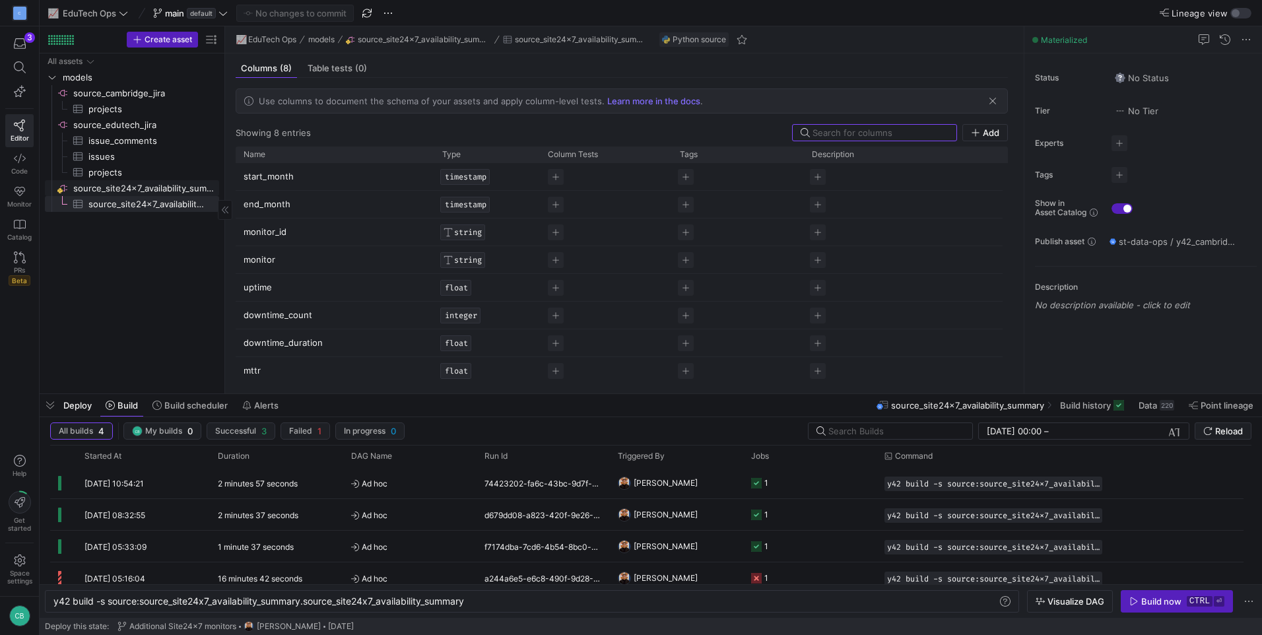
click at [145, 183] on span "source_site24x7_availability_summary​​​​​​​​" at bounding box center [145, 188] width 144 height 15
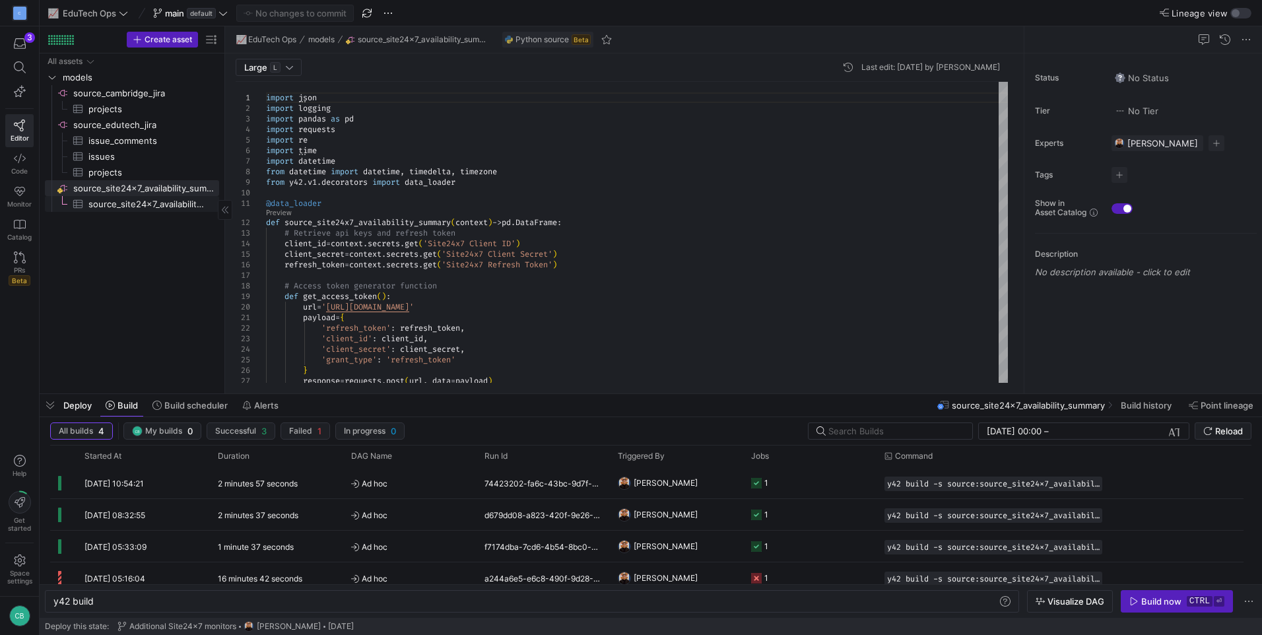
click at [169, 203] on span "source_site24x7_availability_summary​​​​​​​​​" at bounding box center [146, 204] width 116 height 15
type textarea "y42 build -s source:source_site24x7_availability_summary.source_site24x7_availa…"
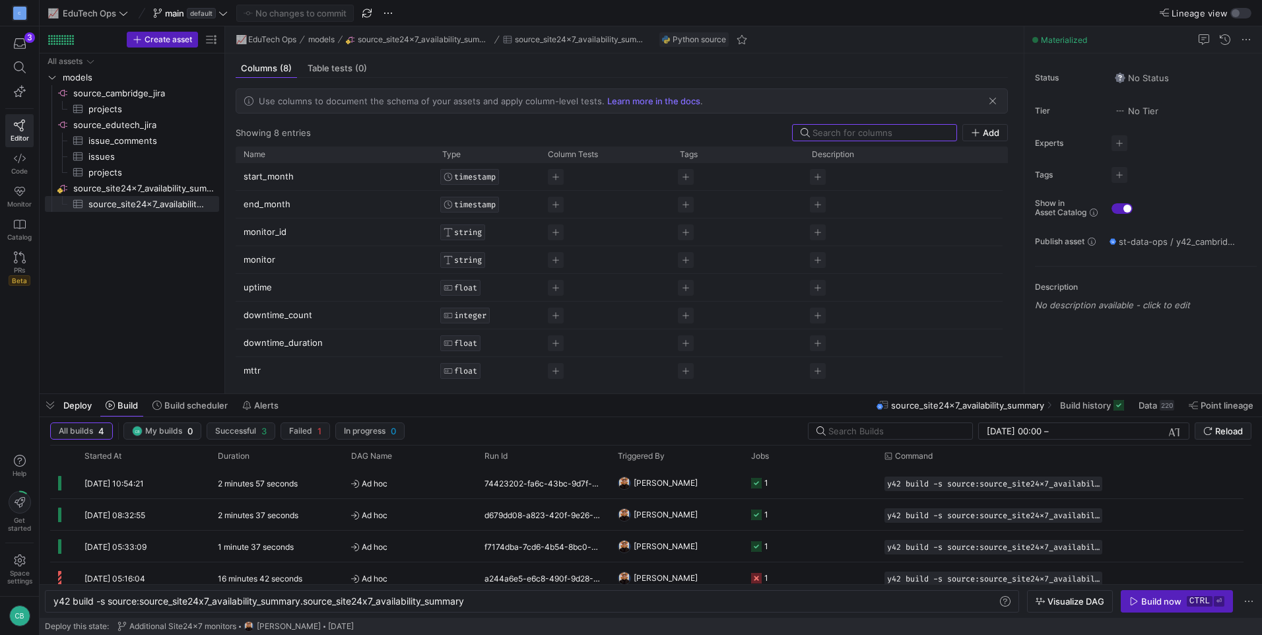
click at [1027, 409] on span "source_site24x7_availability_summary" at bounding box center [967, 405] width 153 height 11
click at [1002, 403] on span "source_site24x7_availability_summary" at bounding box center [967, 405] width 153 height 11
click at [1139, 405] on span "Data" at bounding box center [1148, 405] width 18 height 11
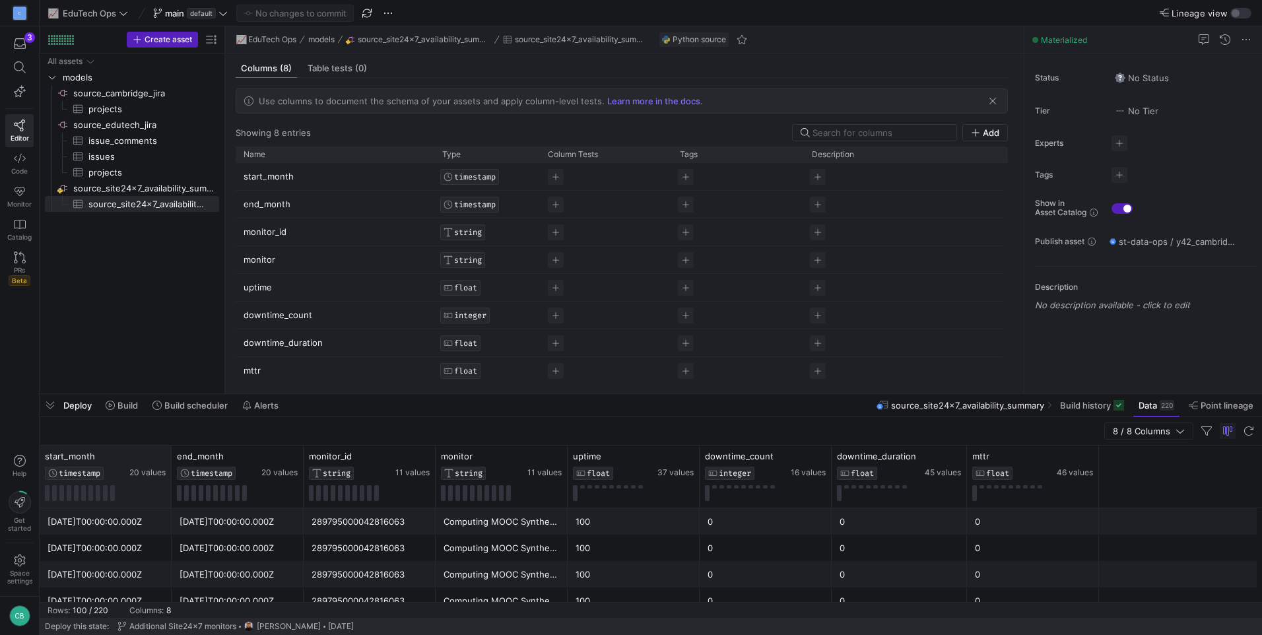
click at [166, 452] on div "start_month TIMESTAMP 20 values" at bounding box center [106, 477] width 132 height 62
click at [158, 457] on icon at bounding box center [160, 456] width 11 height 11
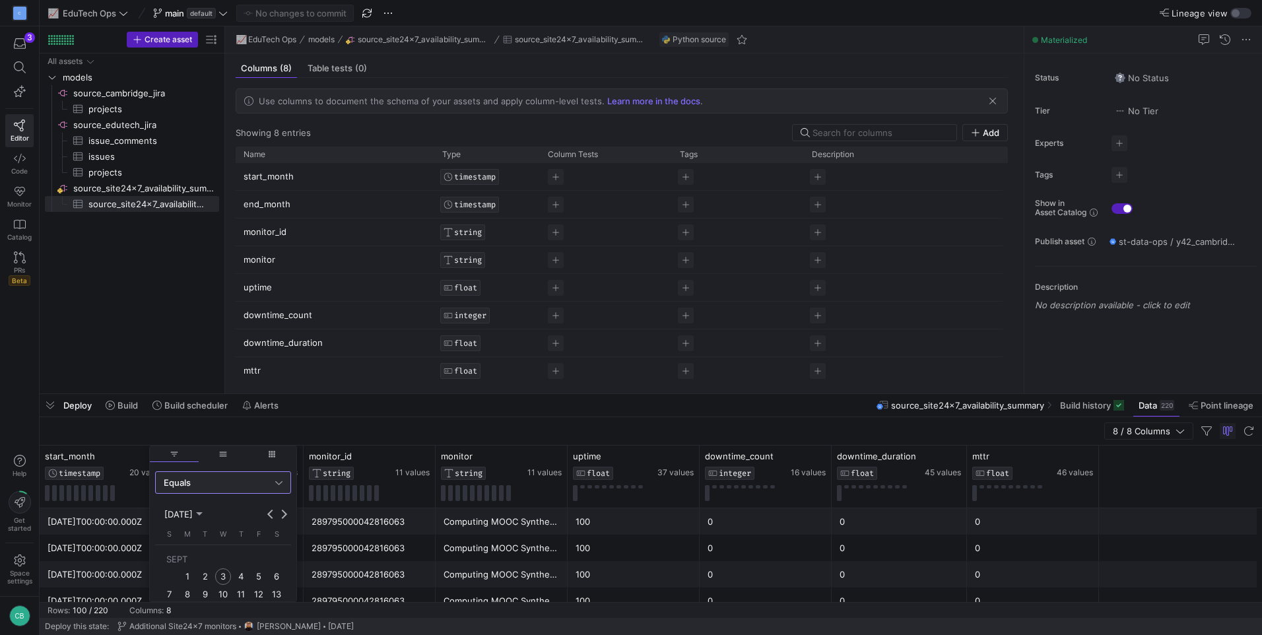
click at [254, 485] on div "Equals" at bounding box center [220, 482] width 112 height 11
drag, startPoint x: 193, startPoint y: 511, endPoint x: 197, endPoint y: 609, distance: 97.8
click at [197, 609] on div "Blank Equals Not Equal Less Than [GEOGRAPHIC_DATA] Between" at bounding box center [223, 560] width 136 height 133
click at [197, 609] on span "Between" at bounding box center [223, 612] width 124 height 11
click at [265, 511] on span "Previous month" at bounding box center [270, 514] width 13 height 13
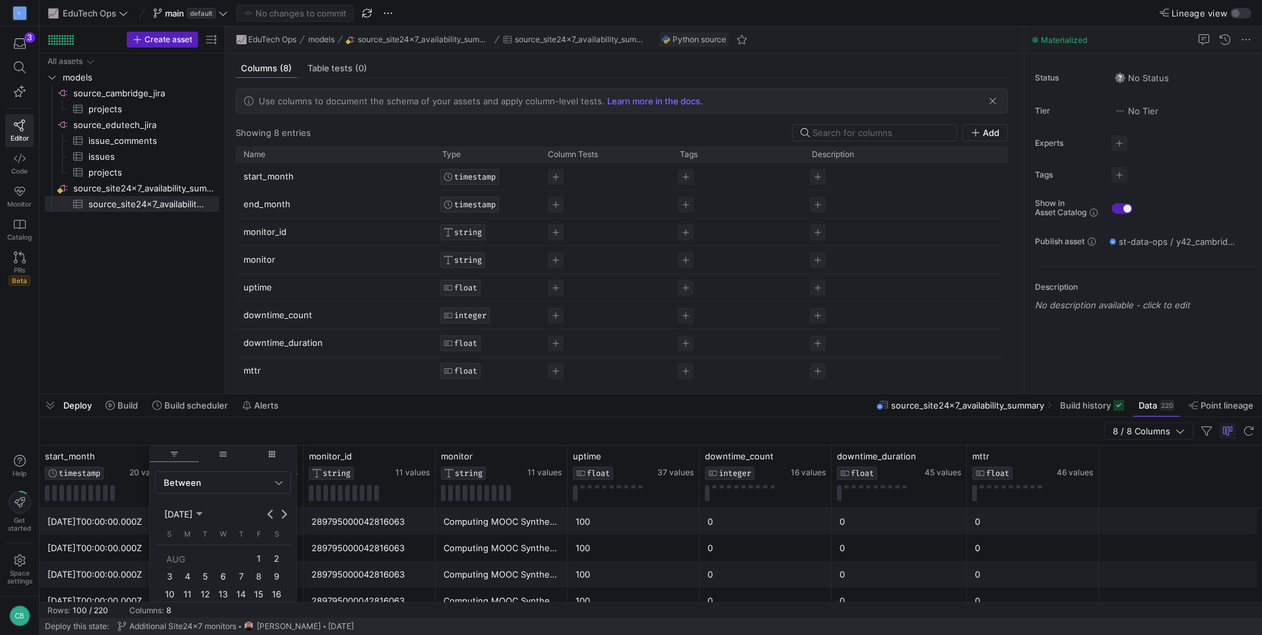
click at [258, 551] on span "1" at bounding box center [259, 559] width 16 height 16
click at [281, 508] on span "Next month" at bounding box center [283, 514] width 13 height 13
click at [187, 574] on span "1" at bounding box center [187, 576] width 16 height 16
click at [276, 581] on span "Apply" at bounding box center [270, 583] width 23 height 11
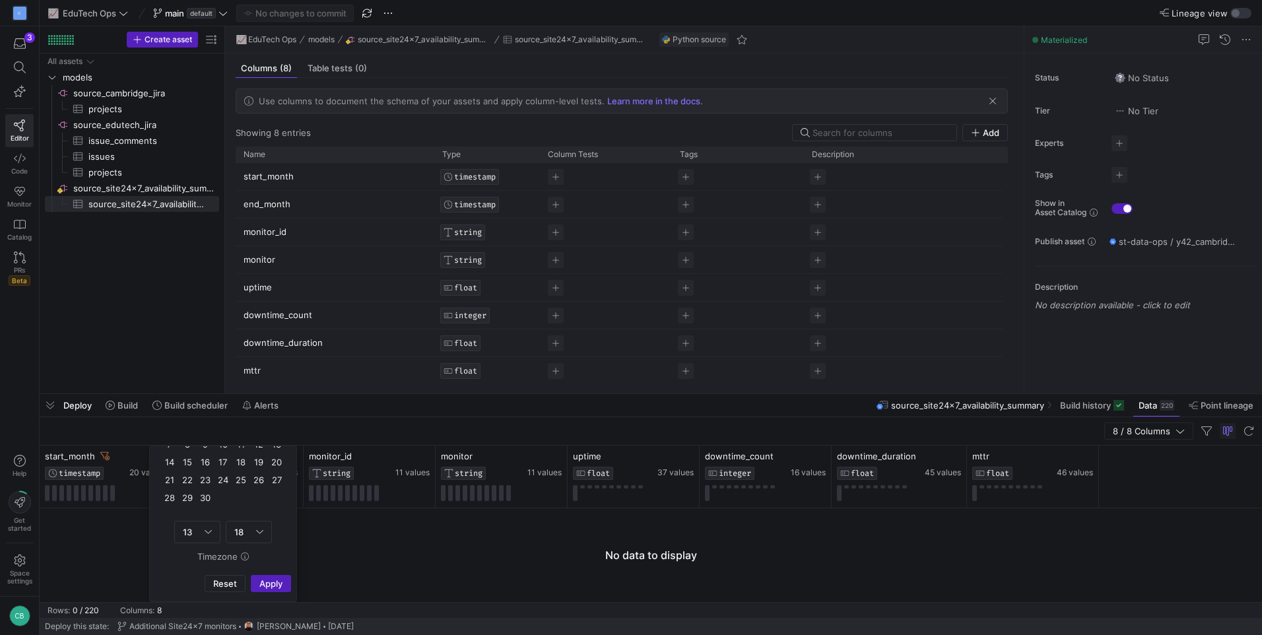
click at [327, 414] on div "Deploy Build Build scheduler Alerts source_site24x7_availability_summary Build …" at bounding box center [651, 405] width 1223 height 22
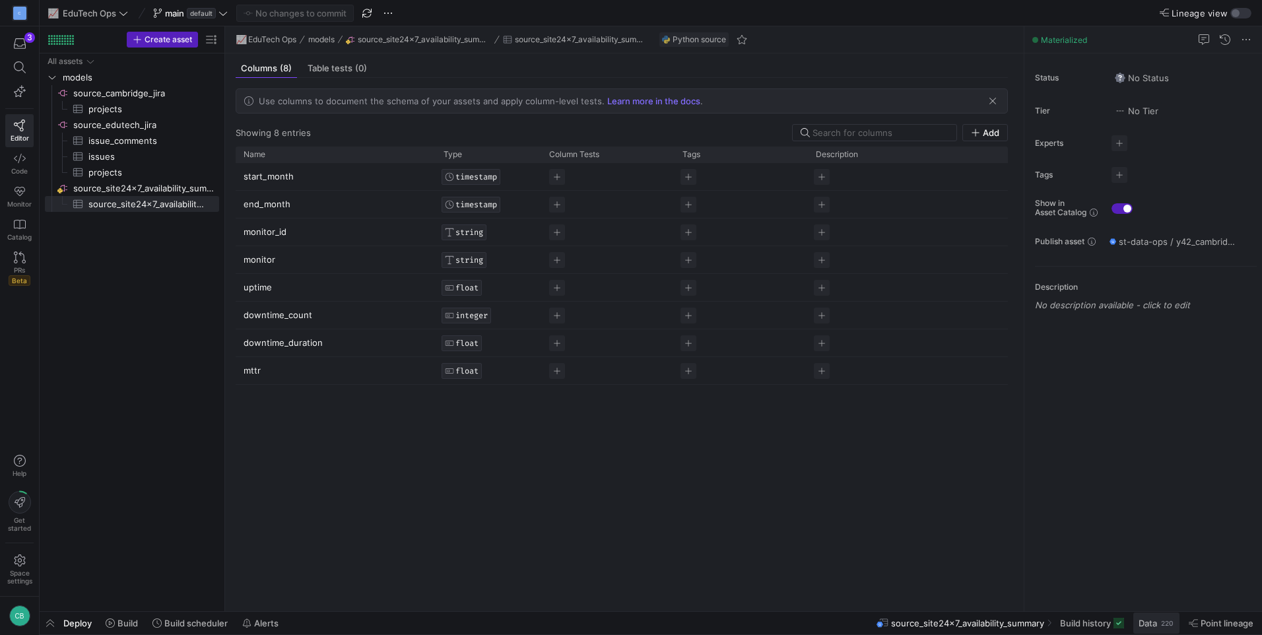
click at [1157, 623] on span "Data 220" at bounding box center [1157, 623] width 36 height 11
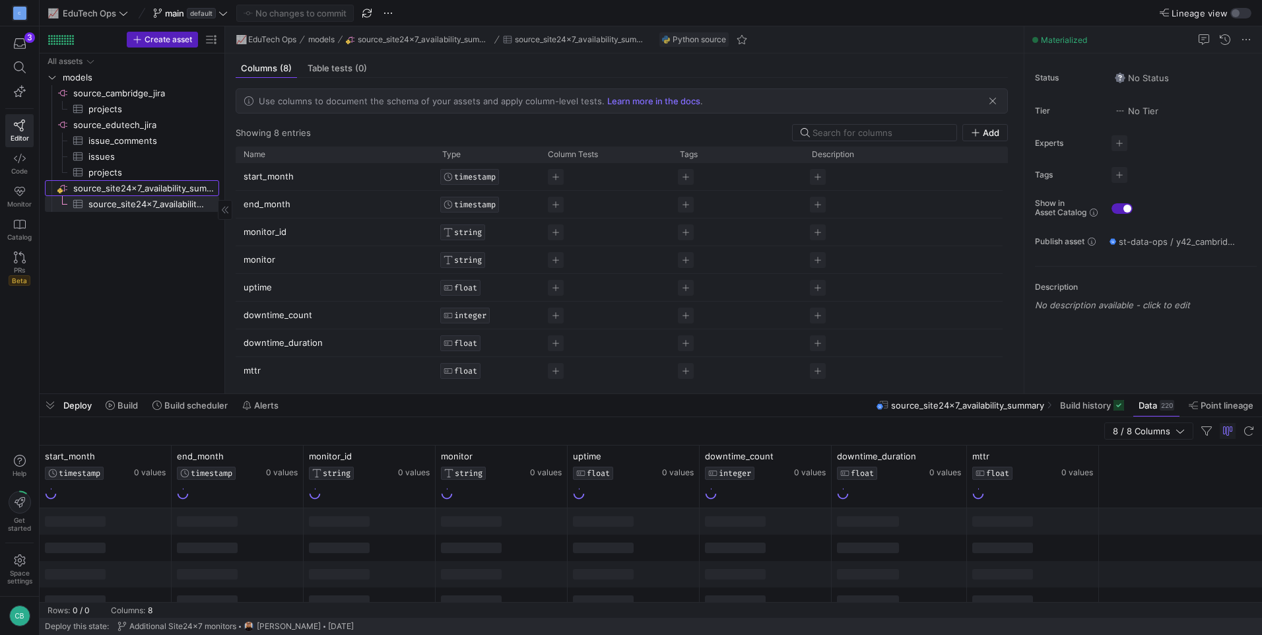
click at [129, 189] on span "source_site24x7_availability_summary​​​​​​​​" at bounding box center [145, 188] width 144 height 15
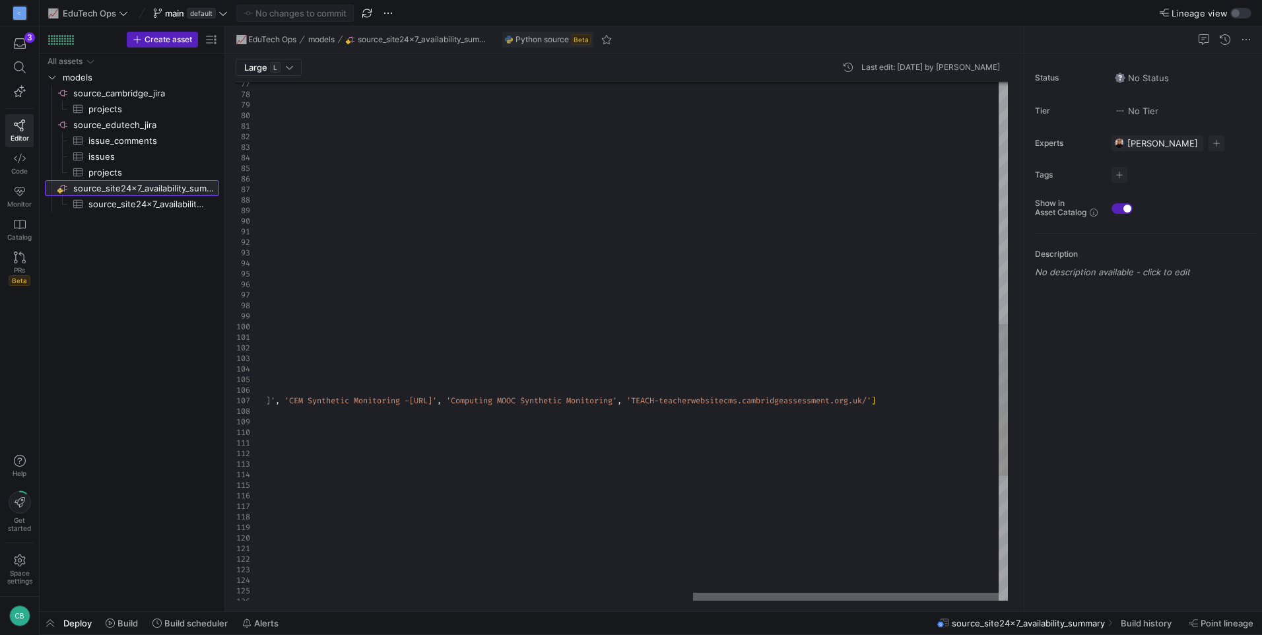
click at [957, 601] on div at bounding box center [846, 597] width 306 height 8
click at [974, 400] on div "'end_month' : end_str , 'monitor_id' : monitor_id , 'monitor' : display_name , …" at bounding box center [119, 142] width 1777 height 1770
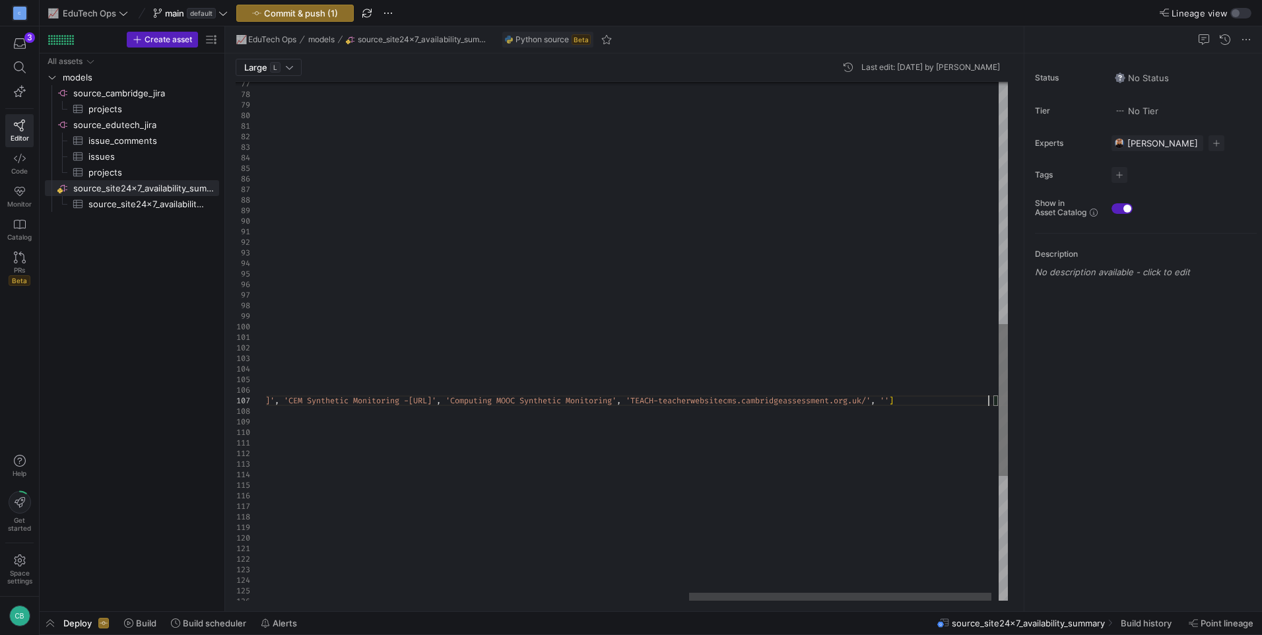
scroll to position [53, 1759]
type textarea "on', 'Hotmaths', '[DOMAIN_NAME]', 'CEM Synthetic Monitoring - [DOMAIN_NAME]', '…"
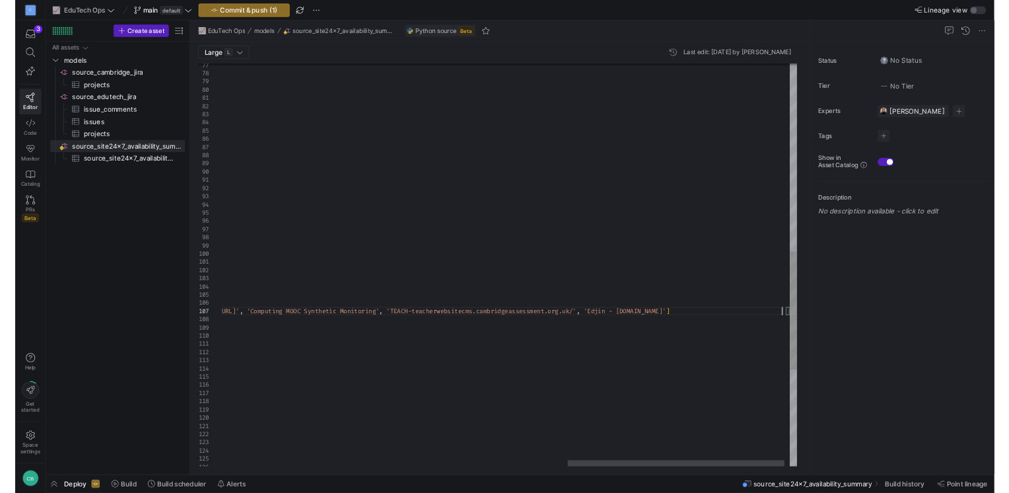
scroll to position [52, 1192]
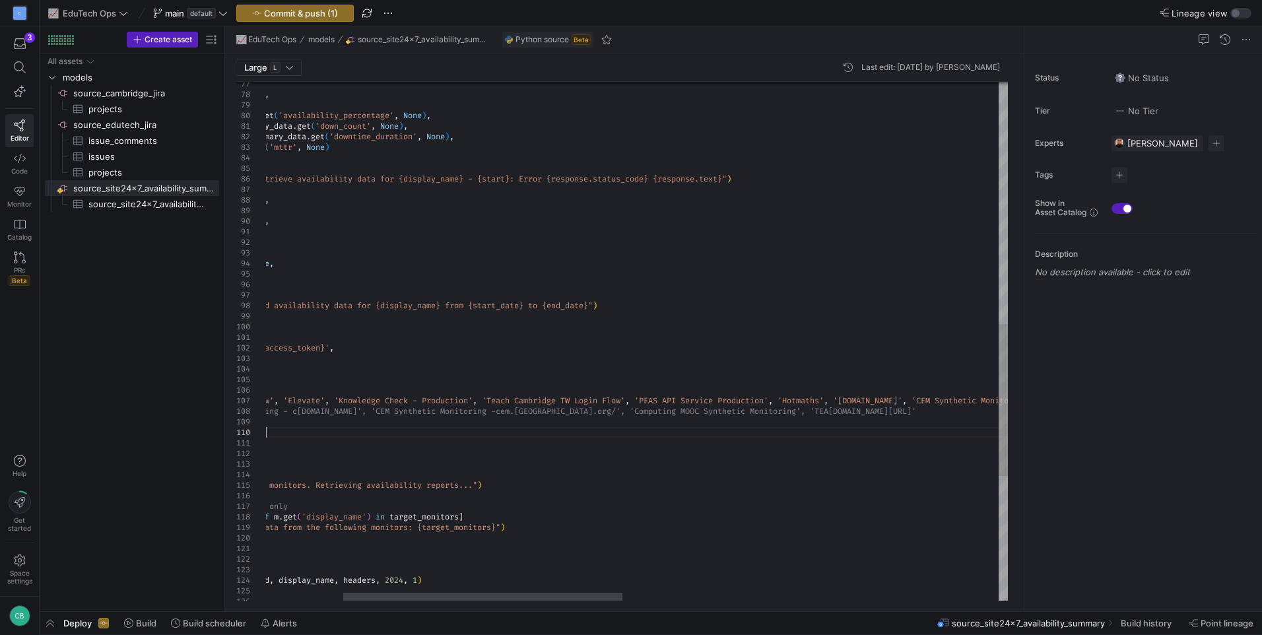
click at [806, 432] on div "'end_month' : end_str , 'monitor_id' : monitor_id , 'monitor' : display_name , …" at bounding box center [1033, 142] width 1944 height 1770
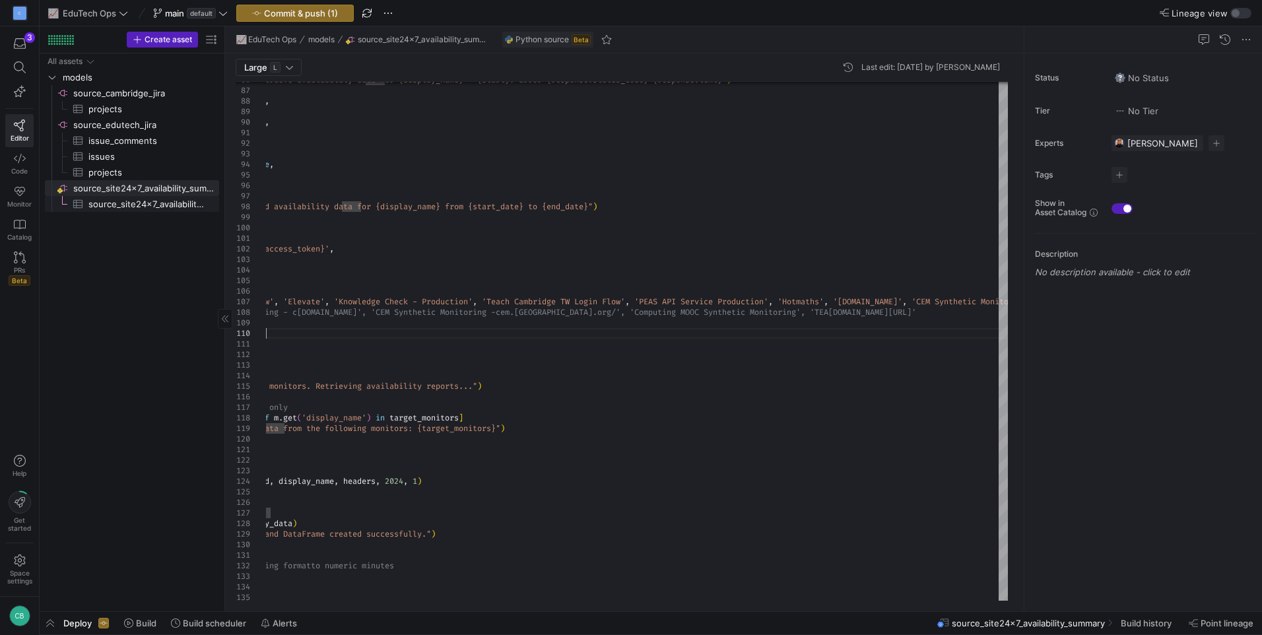
click at [129, 202] on span "source_site24x7_availability_summary​​​​​​​​​" at bounding box center [146, 204] width 116 height 15
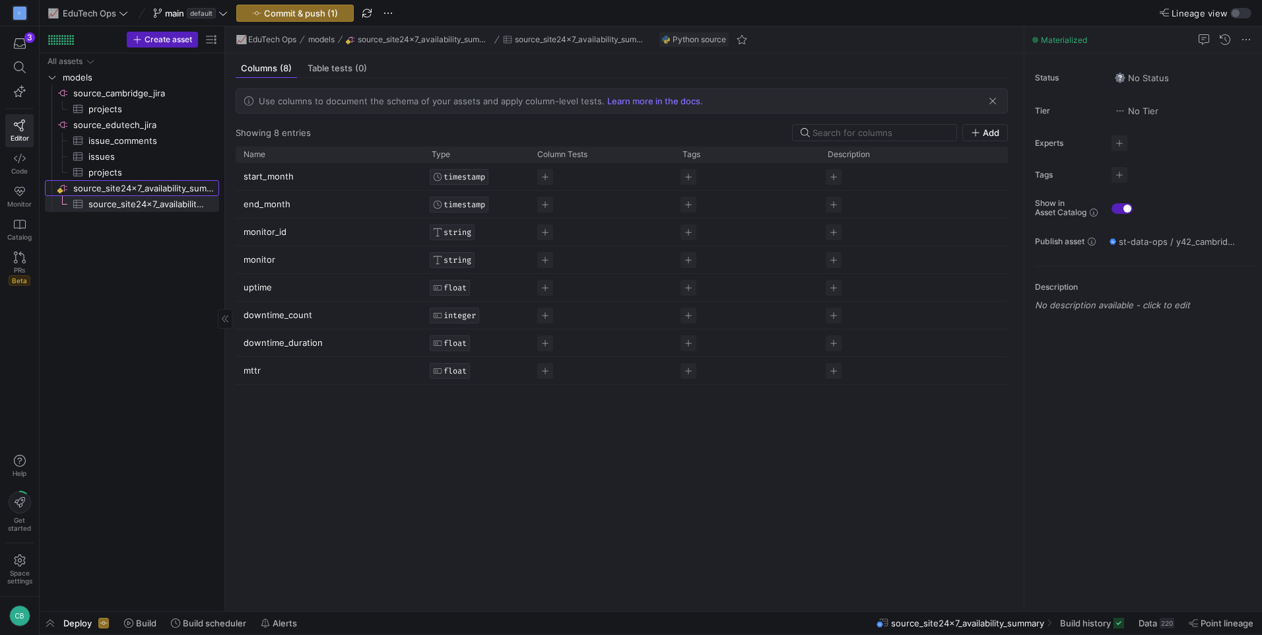
click at [153, 181] on span "source_site24x7_availability_summary​​​​​​​​" at bounding box center [145, 188] width 144 height 15
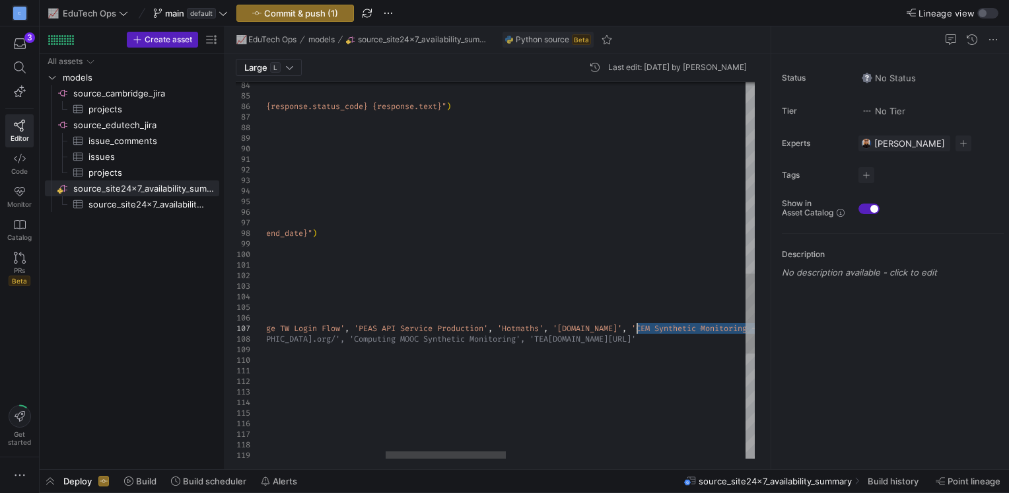
drag, startPoint x: 698, startPoint y: 334, endPoint x: 635, endPoint y: 331, distance: 62.8
click at [635, 331] on div "} ) else : logging . error ( f "Failed to retrieve availability data for {displ…" at bounding box center [753, 69] width 1944 height 1770
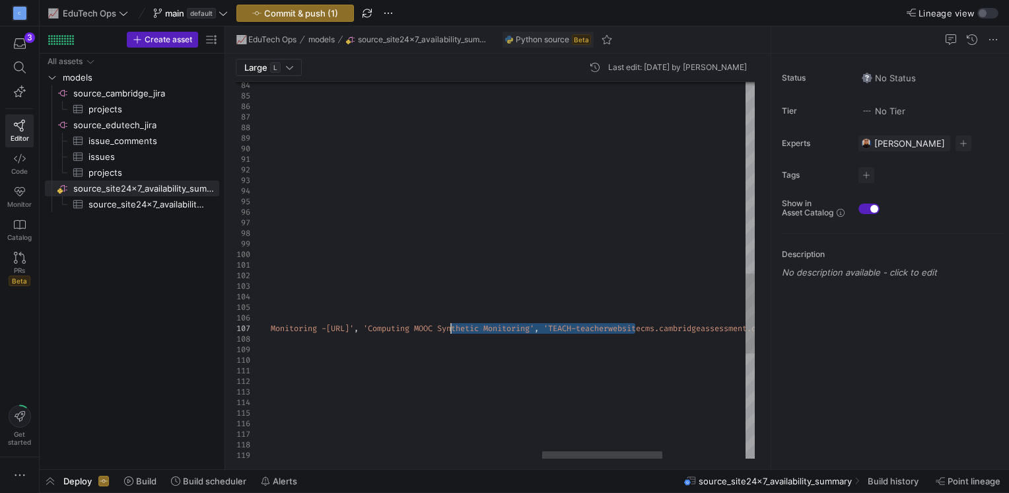
drag, startPoint x: 637, startPoint y: 326, endPoint x: 452, endPoint y: 331, distance: 185.6
click at [452, 331] on div "} ) else : logging . error ( f "Failed to retrieve availability data for {displ…" at bounding box center [120, 69] width 1944 height 1770
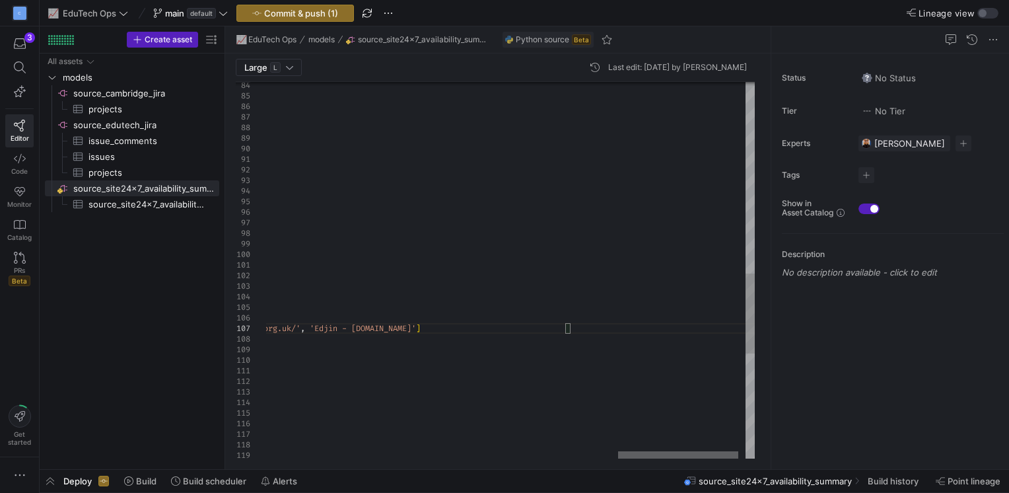
click at [695, 451] on div at bounding box center [678, 455] width 120 height 8
type textarea "'Authorization': f'Zoho-oauthtoken {access_token}', 'Accept': 'application/json…"
click at [302, 9] on span "Commit & push (1)" at bounding box center [301, 13] width 74 height 11
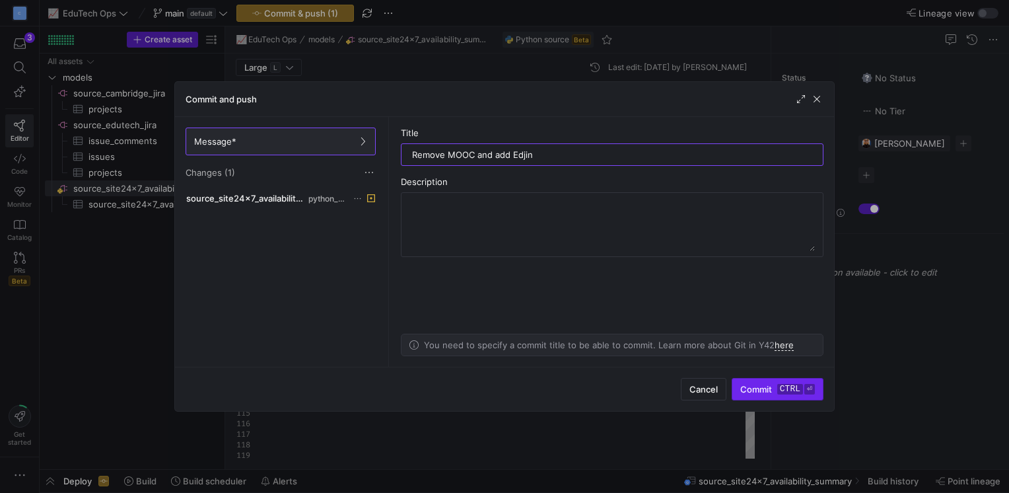
type input "Remove MOOC and add Edjin"
click at [778, 392] on kbd "ctrl" at bounding box center [790, 389] width 26 height 11
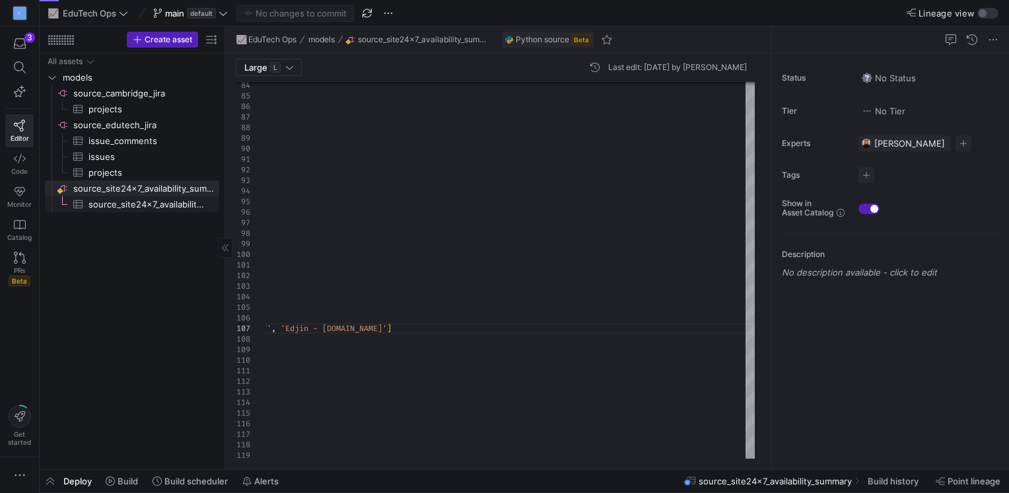
click at [133, 198] on span "source_site24x7_availability_summary​​​​​​​​​" at bounding box center [146, 204] width 116 height 15
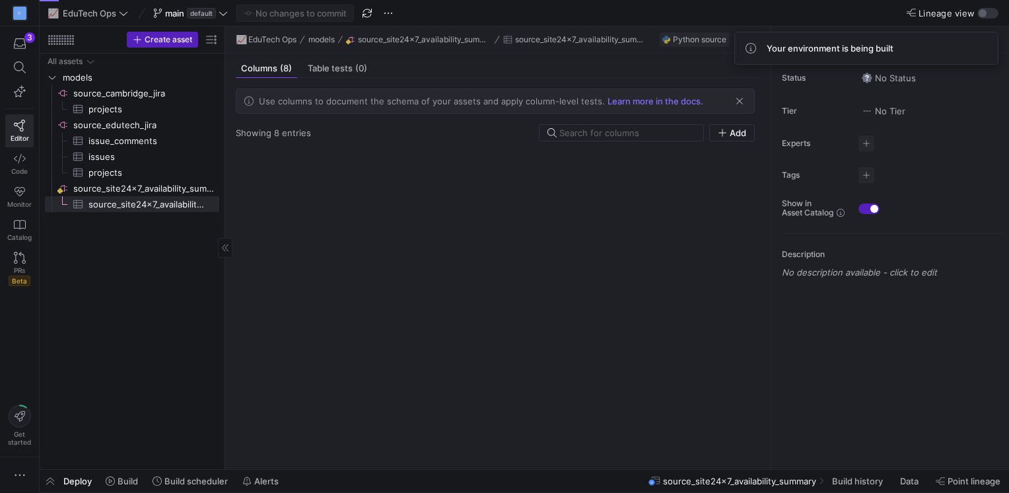
click at [139, 181] on span "source_site24x7_availability_summary​​​​​​​​" at bounding box center [145, 188] width 144 height 15
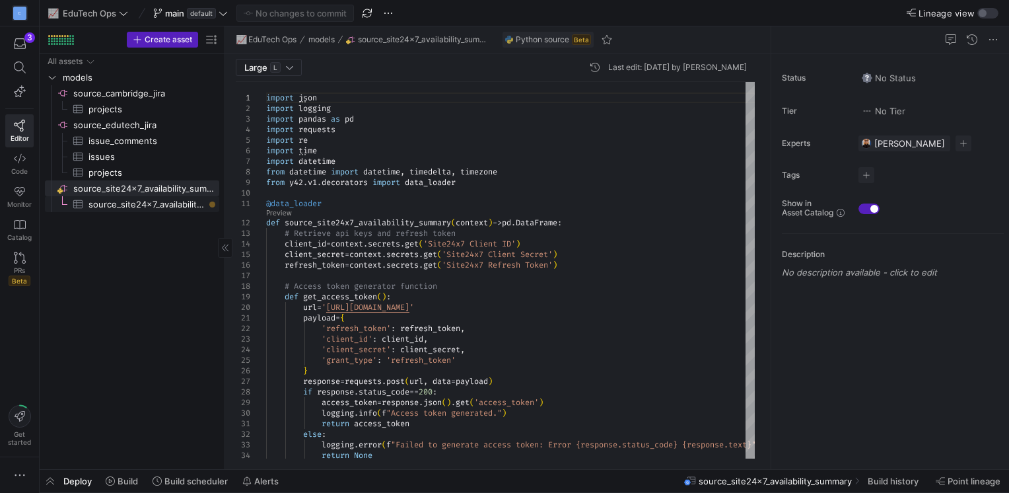
click at [129, 198] on span "source_site24x7_availability_summary​​​​​​​​​" at bounding box center [146, 204] width 116 height 15
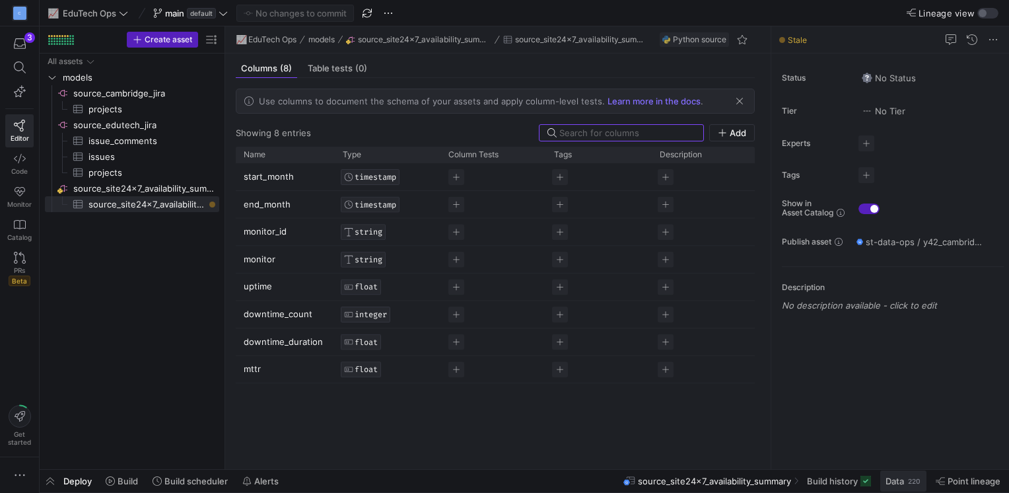
click at [900, 479] on span "Data" at bounding box center [894, 480] width 18 height 11
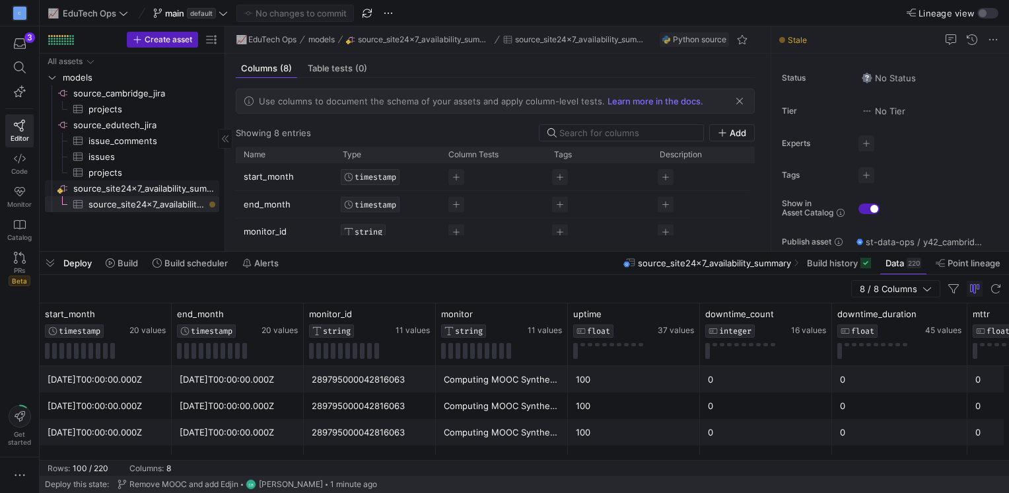
click at [151, 186] on span "source_site24x7_availability_summary​​​​​​​​" at bounding box center [145, 188] width 144 height 15
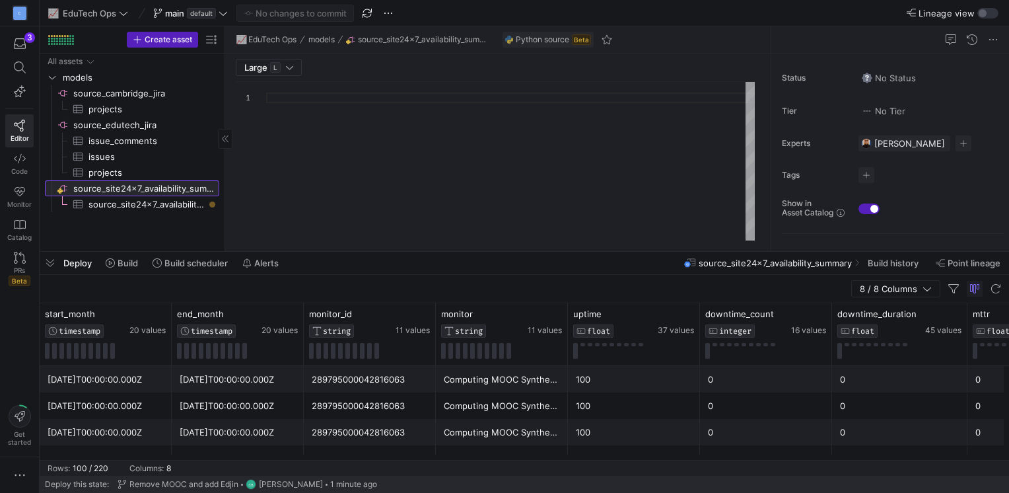
type textarea "import json import logging import pandas as pd import requests import re import…"
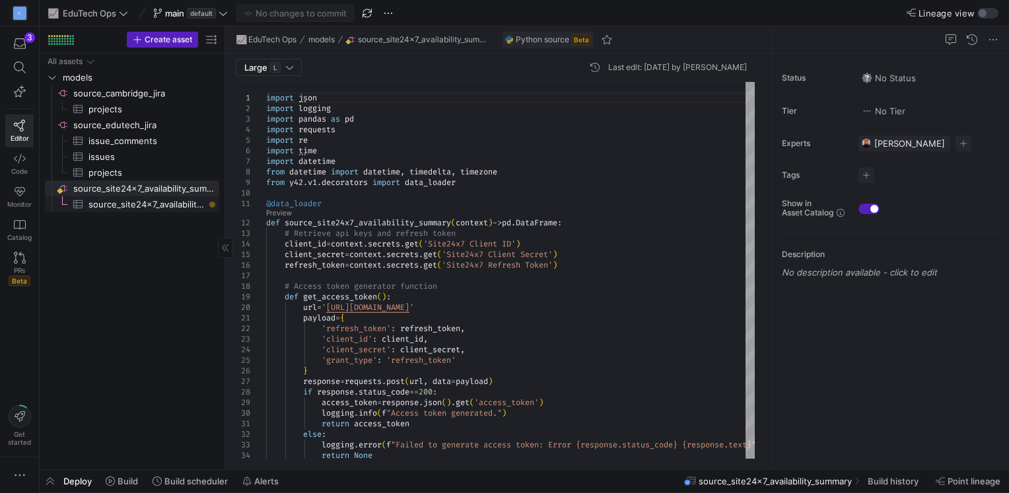
click at [112, 203] on span "source_site24x7_availability_summary​​​​​​​​​" at bounding box center [146, 204] width 116 height 15
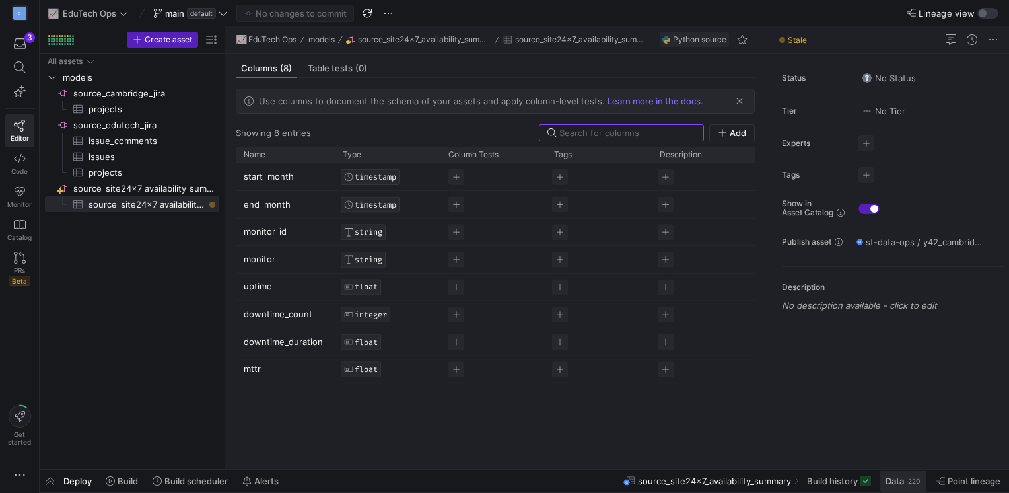
click at [908, 479] on div "220" at bounding box center [913, 480] width 15 height 11
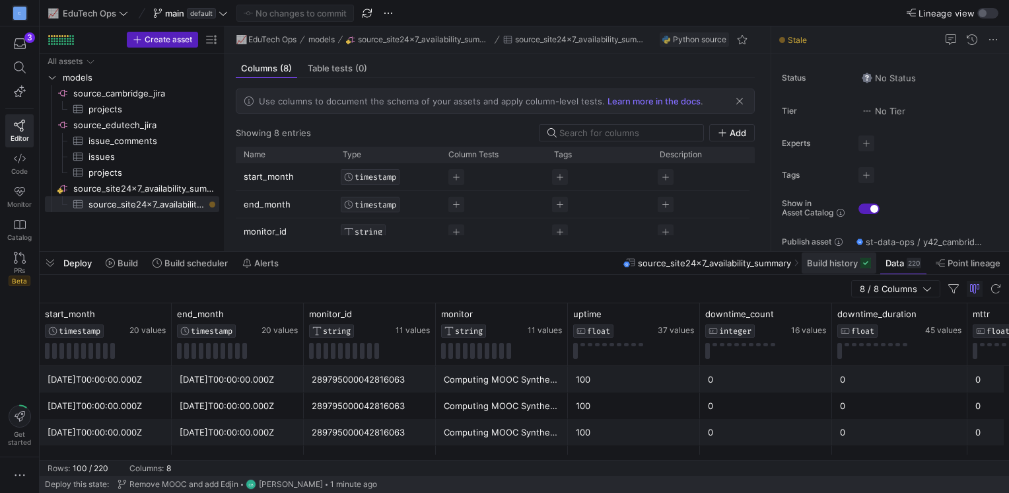
click at [840, 265] on span "Build history" at bounding box center [832, 262] width 51 height 11
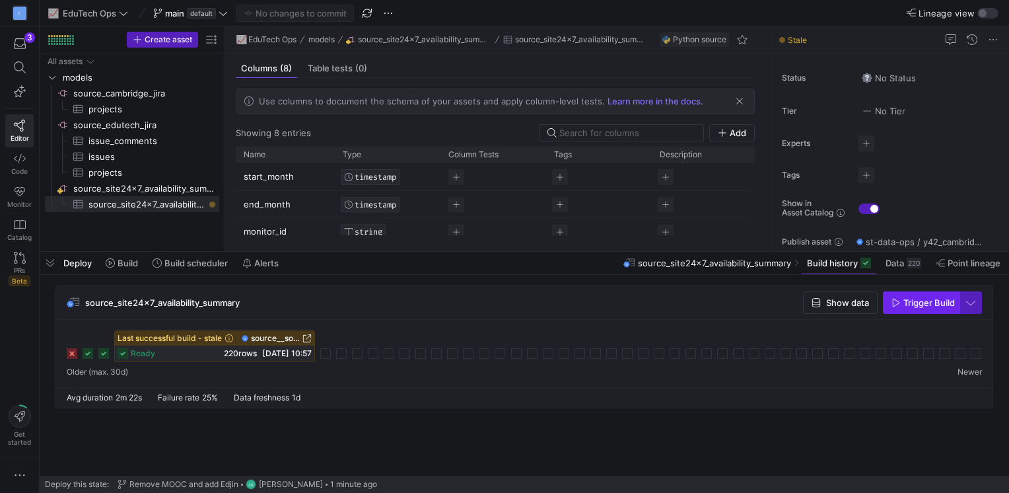
click at [918, 308] on span "Trigger Build" at bounding box center [928, 302] width 51 height 11
click at [900, 263] on span "Data" at bounding box center [894, 262] width 18 height 11
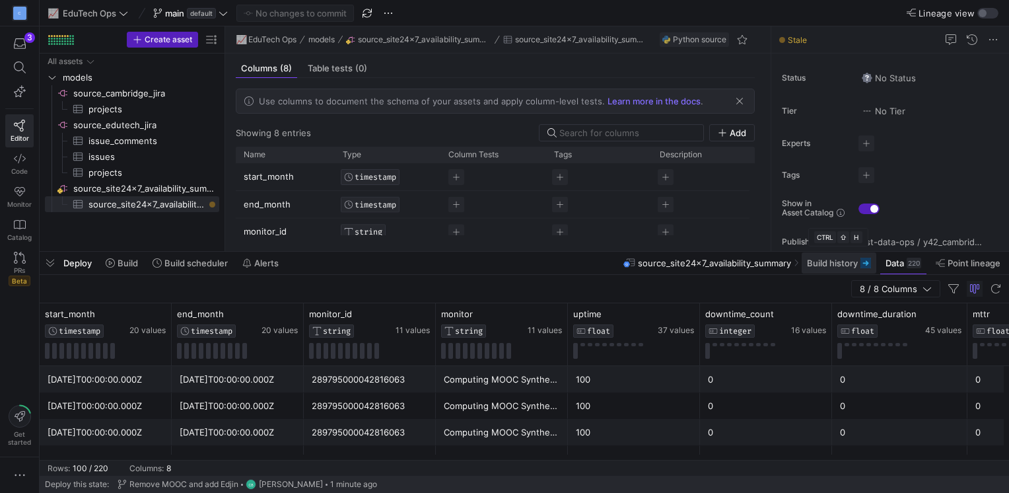
click at [850, 266] on span "Build history" at bounding box center [832, 262] width 51 height 11
